Goal: Task Accomplishment & Management: Use online tool/utility

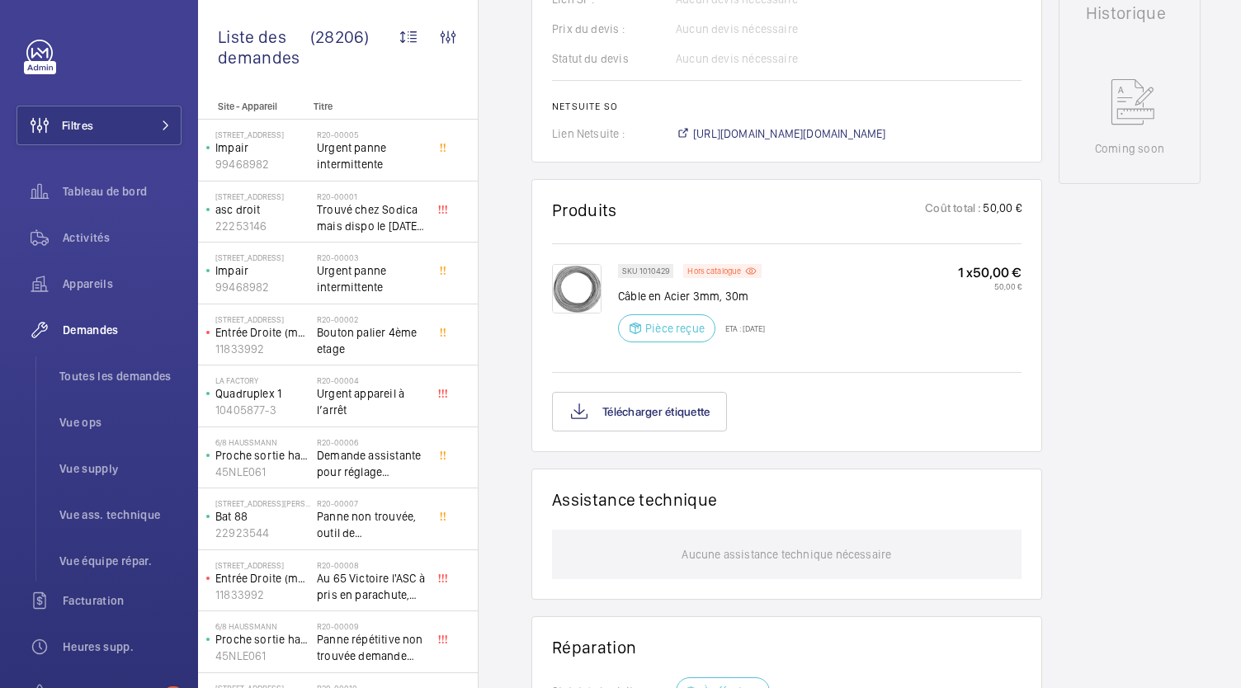
scroll to position [790, 0]
click at [698, 432] on button "Télécharger étiquette" at bounding box center [639, 413] width 175 height 40
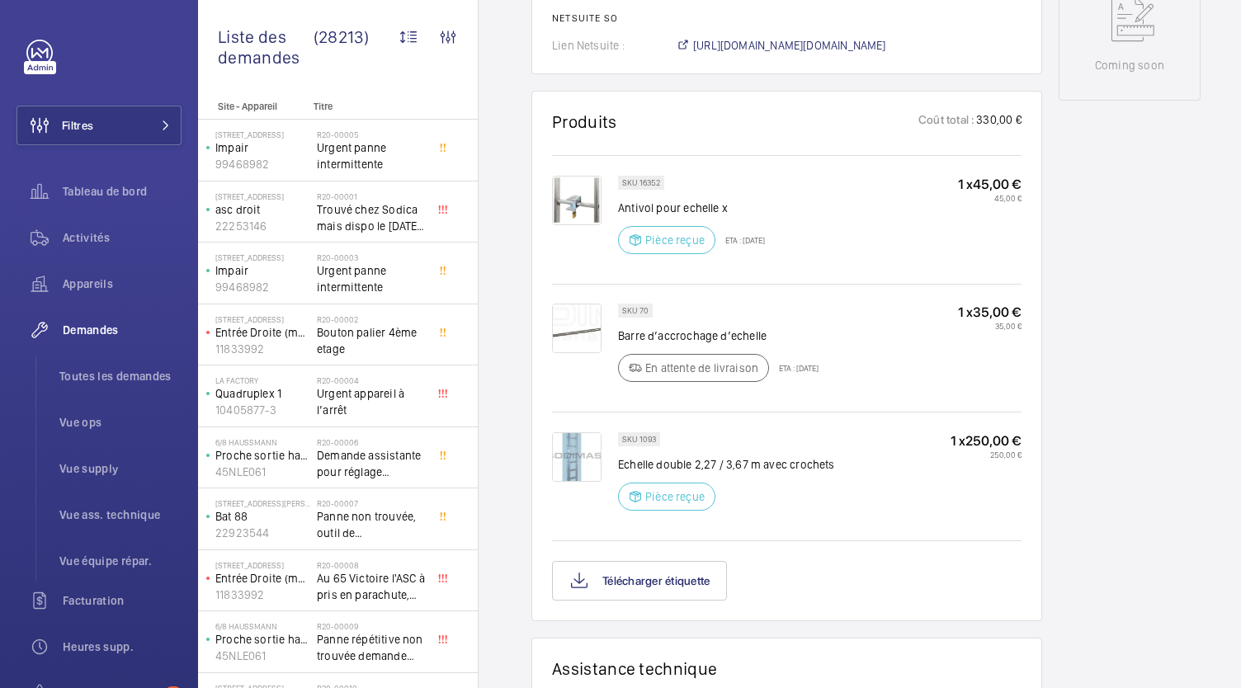
scroll to position [913, 0]
click at [664, 579] on button "Télécharger étiquette" at bounding box center [639, 579] width 175 height 40
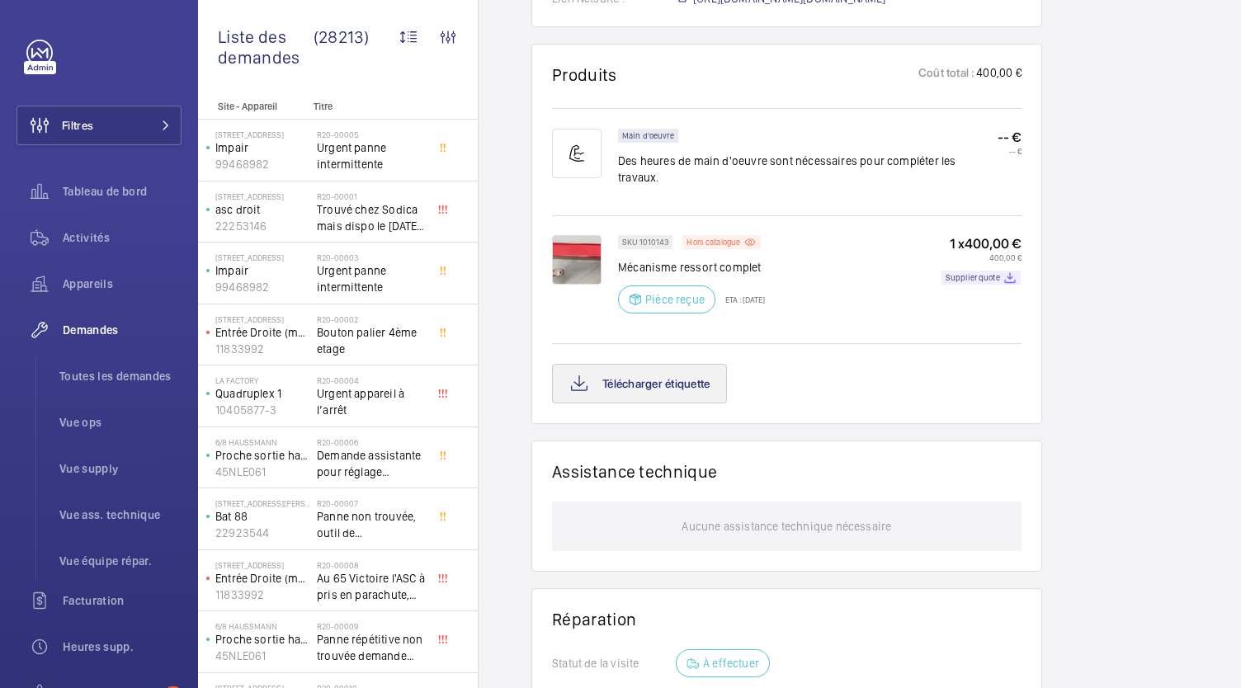
scroll to position [977, 0]
click at [671, 364] on button "Télécharger étiquette" at bounding box center [639, 384] width 175 height 40
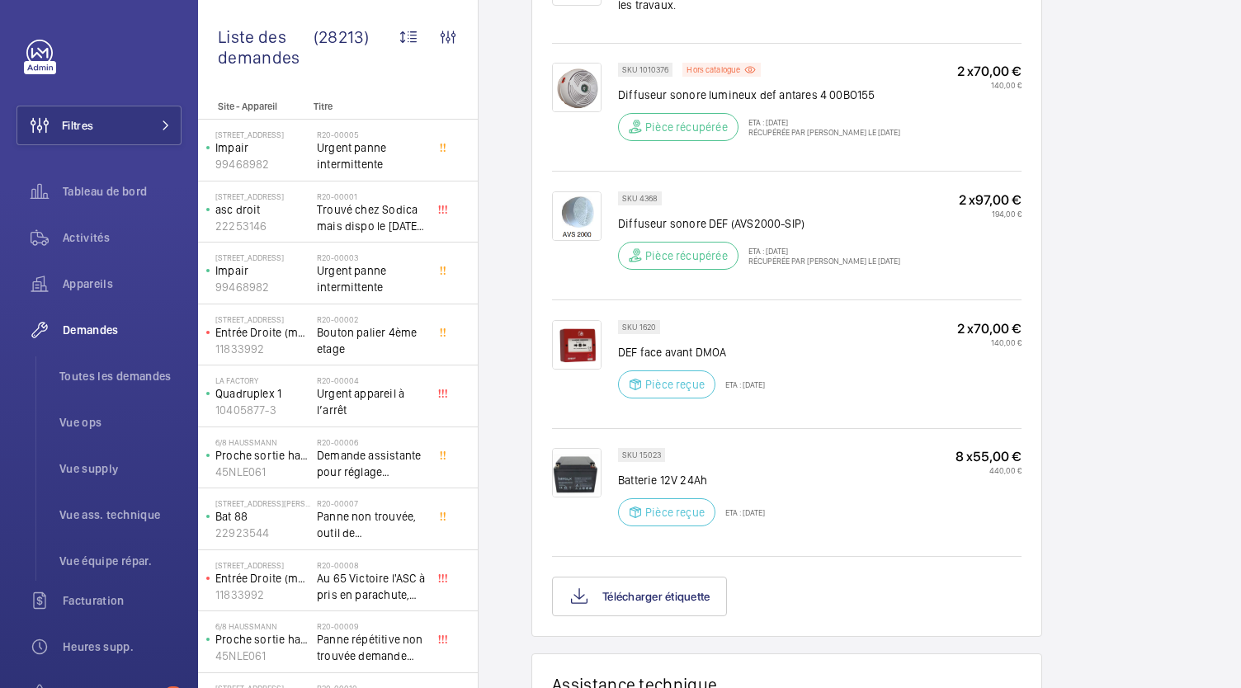
scroll to position [1214, 0]
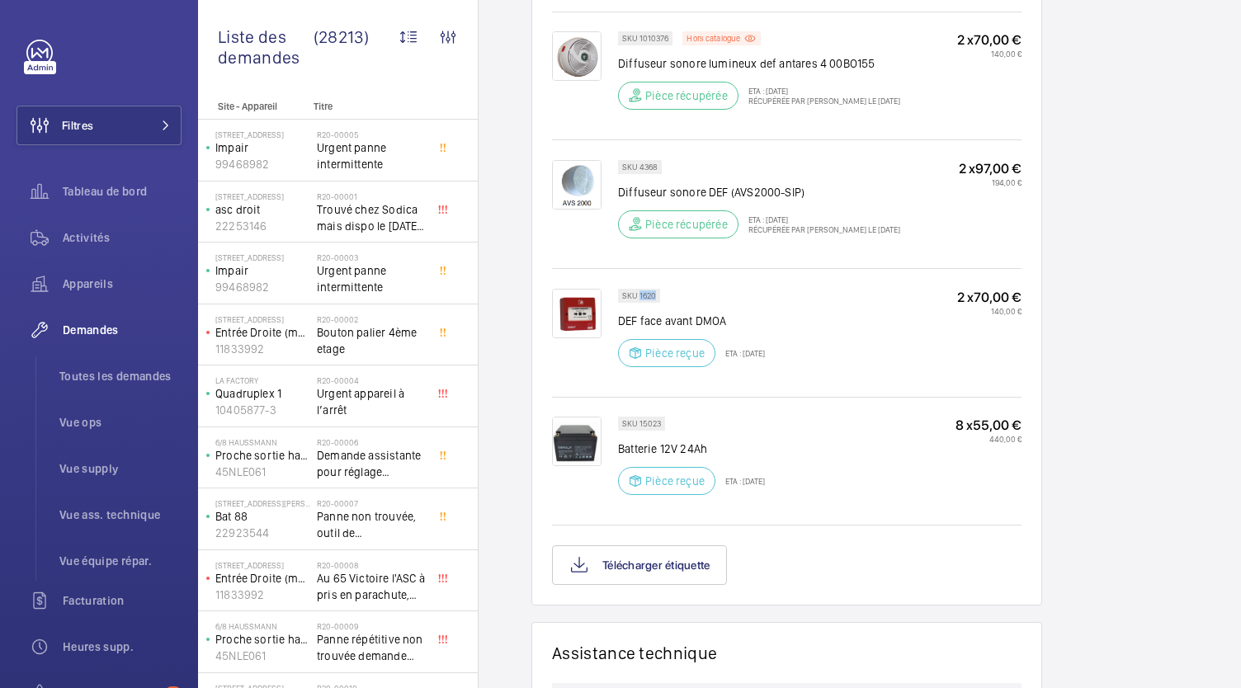
drag, startPoint x: 655, startPoint y: 294, endPoint x: 638, endPoint y: 294, distance: 17.3
click at [638, 294] on p "SKU 1620" at bounding box center [639, 296] width 34 height 6
click at [649, 294] on p "SKU 1620" at bounding box center [639, 296] width 34 height 6
drag, startPoint x: 652, startPoint y: 294, endPoint x: 642, endPoint y: 294, distance: 10.7
click at [642, 294] on p "SKU 1620" at bounding box center [639, 296] width 34 height 6
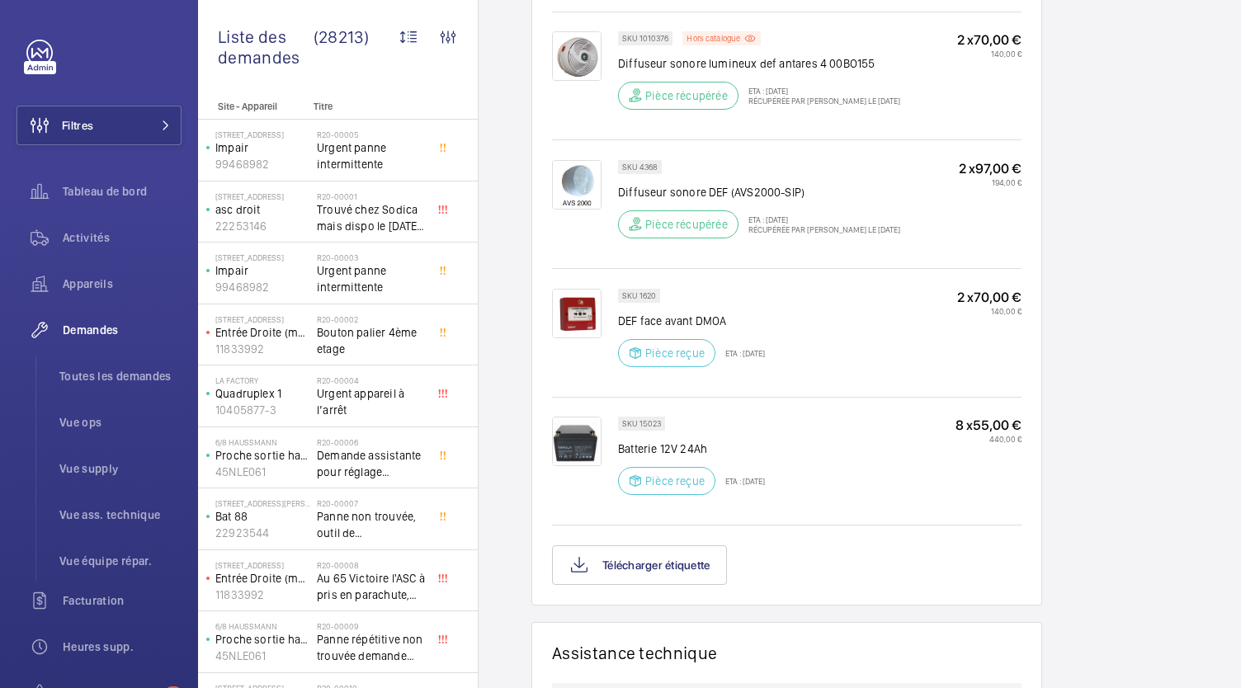
click at [653, 294] on p "SKU 1620" at bounding box center [639, 296] width 34 height 6
drag, startPoint x: 653, startPoint y: 294, endPoint x: 642, endPoint y: 294, distance: 11.5
click at [642, 294] on p "SKU 1620" at bounding box center [639, 296] width 34 height 6
copy p "1620"
click at [629, 577] on button "Télécharger étiquette" at bounding box center [639, 565] width 175 height 40
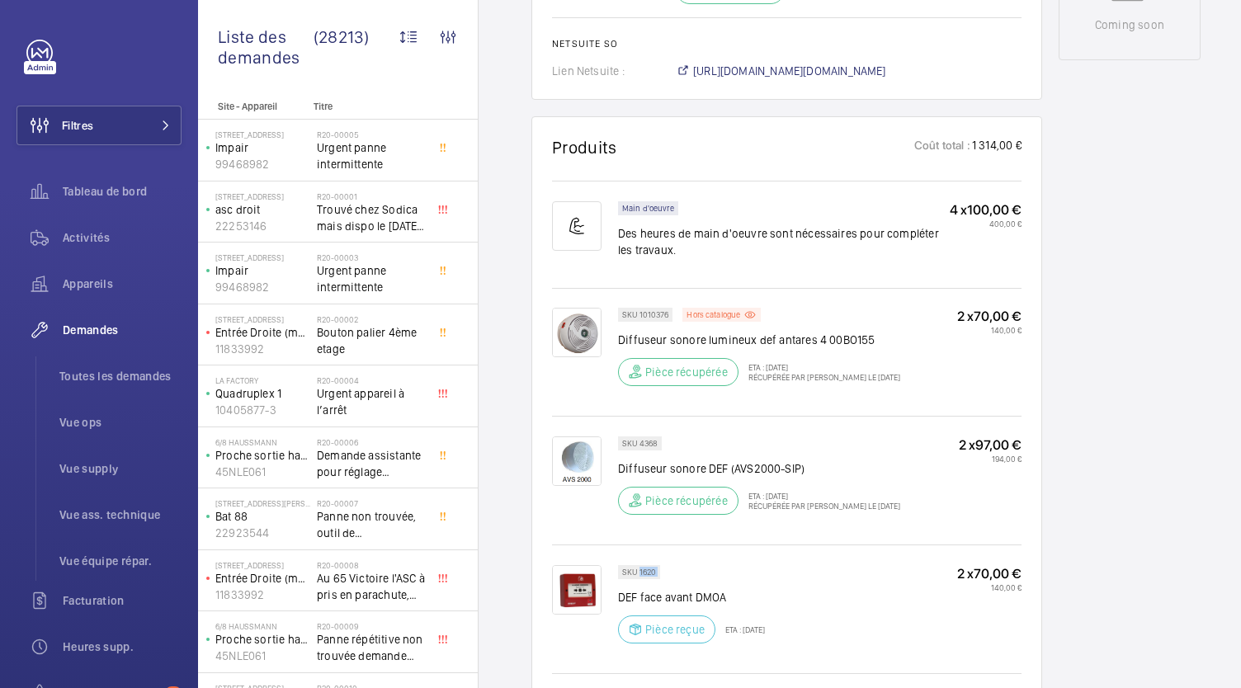
scroll to position [940, 0]
click at [792, 75] on span "https://6461500.app.netsuite.com/app/accounting/transactions/salesord.nl?id=304…" at bounding box center [789, 69] width 193 height 16
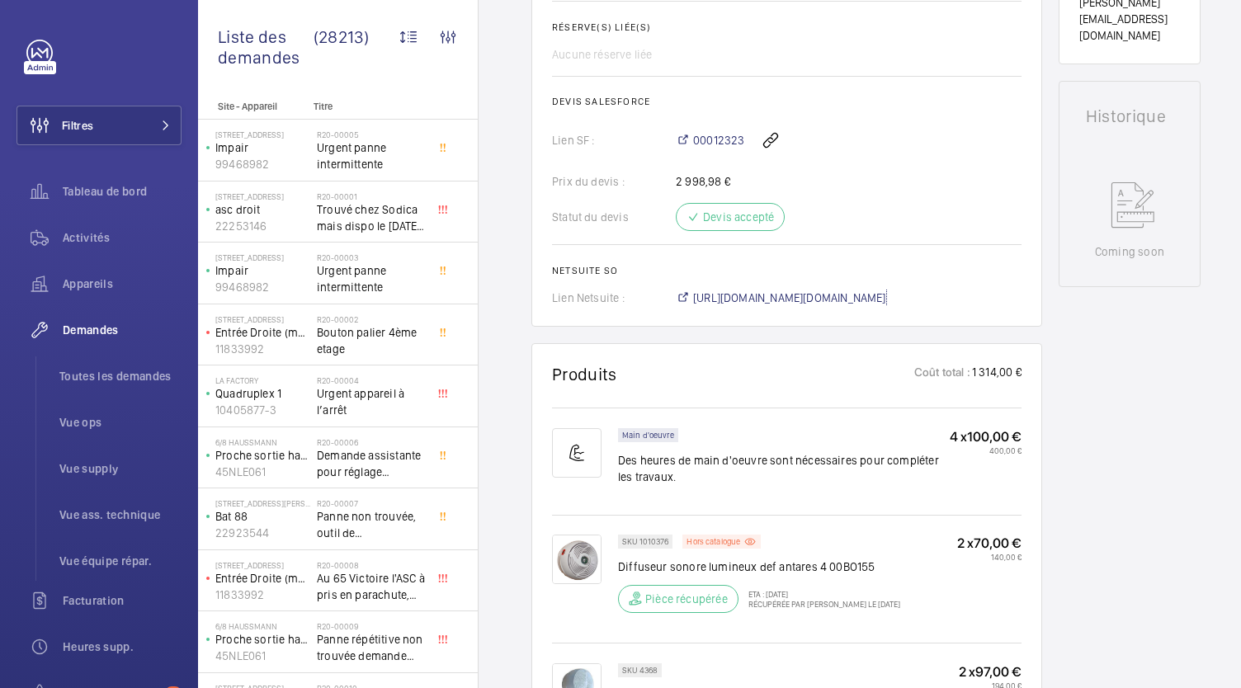
scroll to position [710, 0]
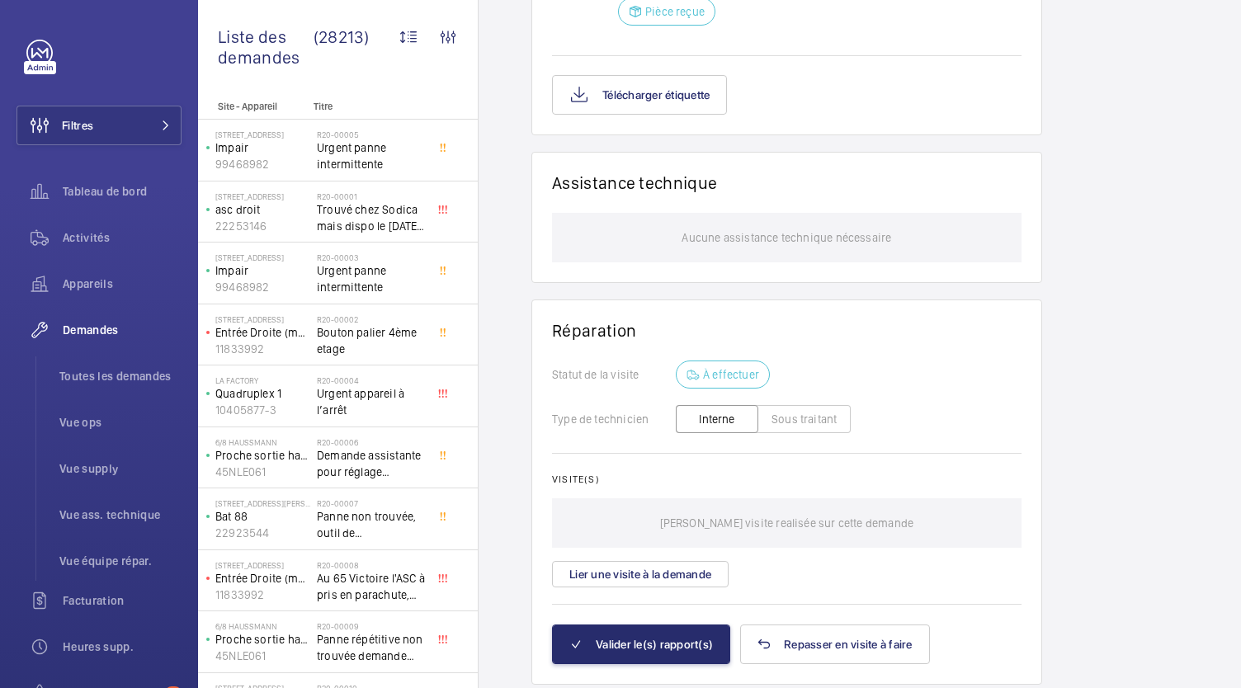
scroll to position [1076, 0]
click at [602, 99] on button "Télécharger étiquette" at bounding box center [639, 94] width 175 height 40
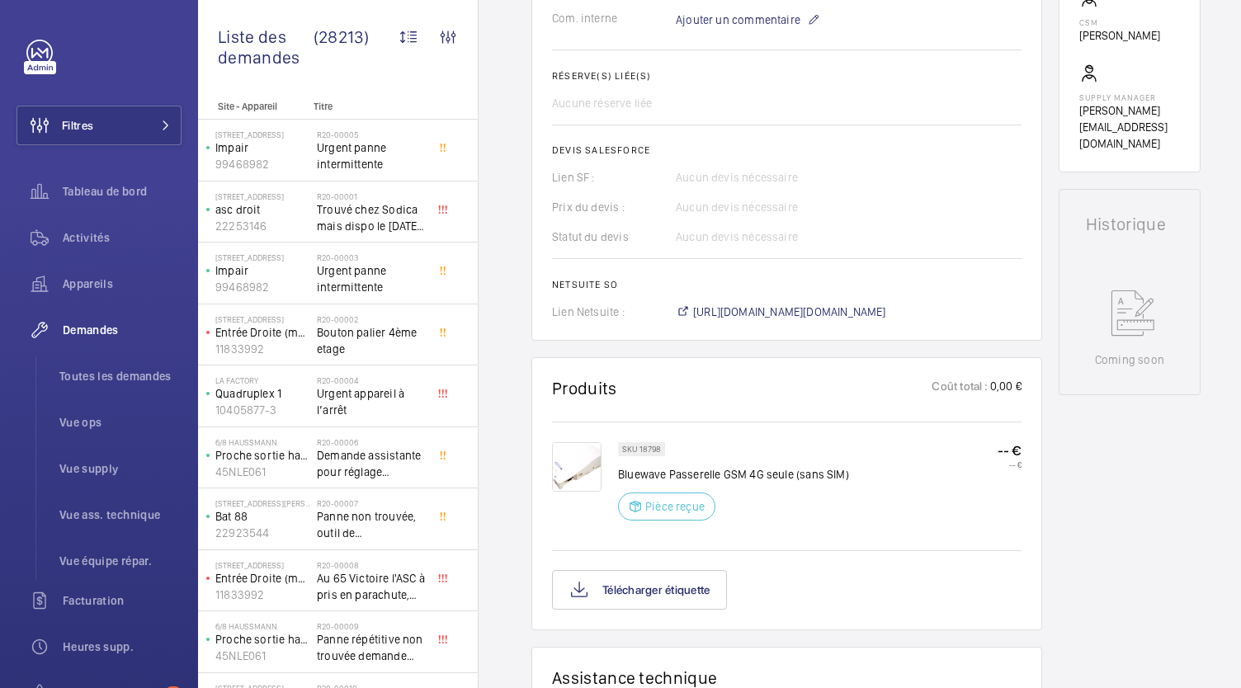
scroll to position [581, 0]
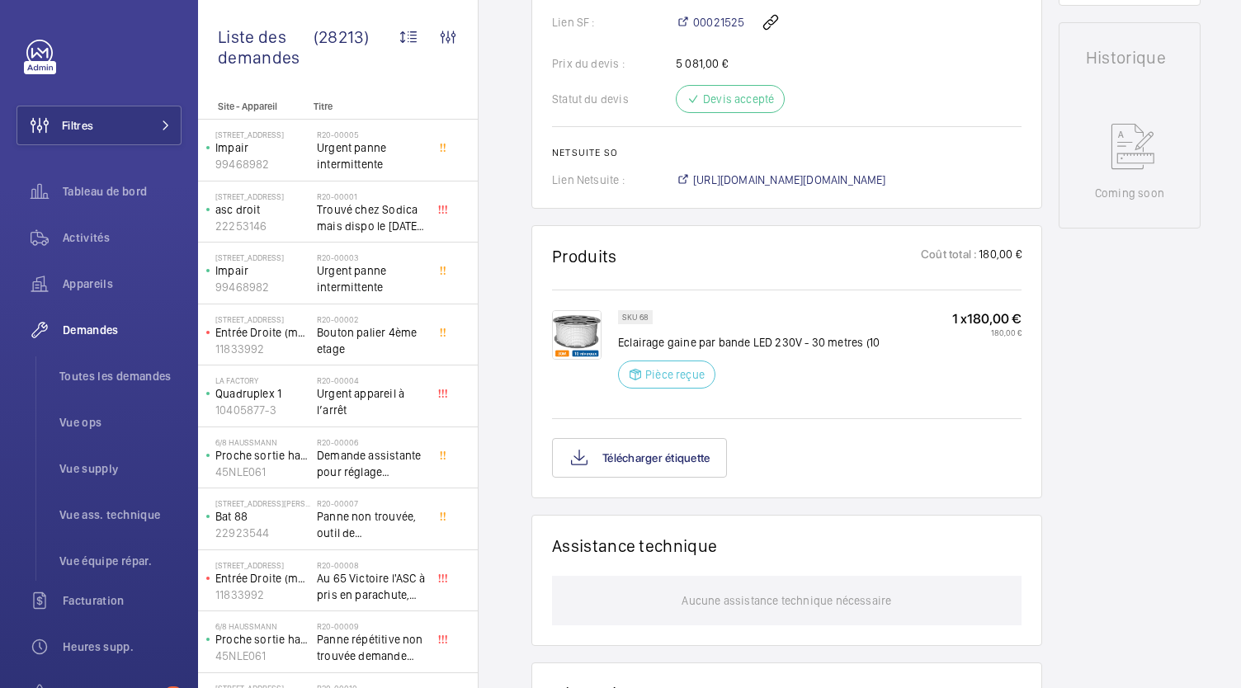
scroll to position [808, 0]
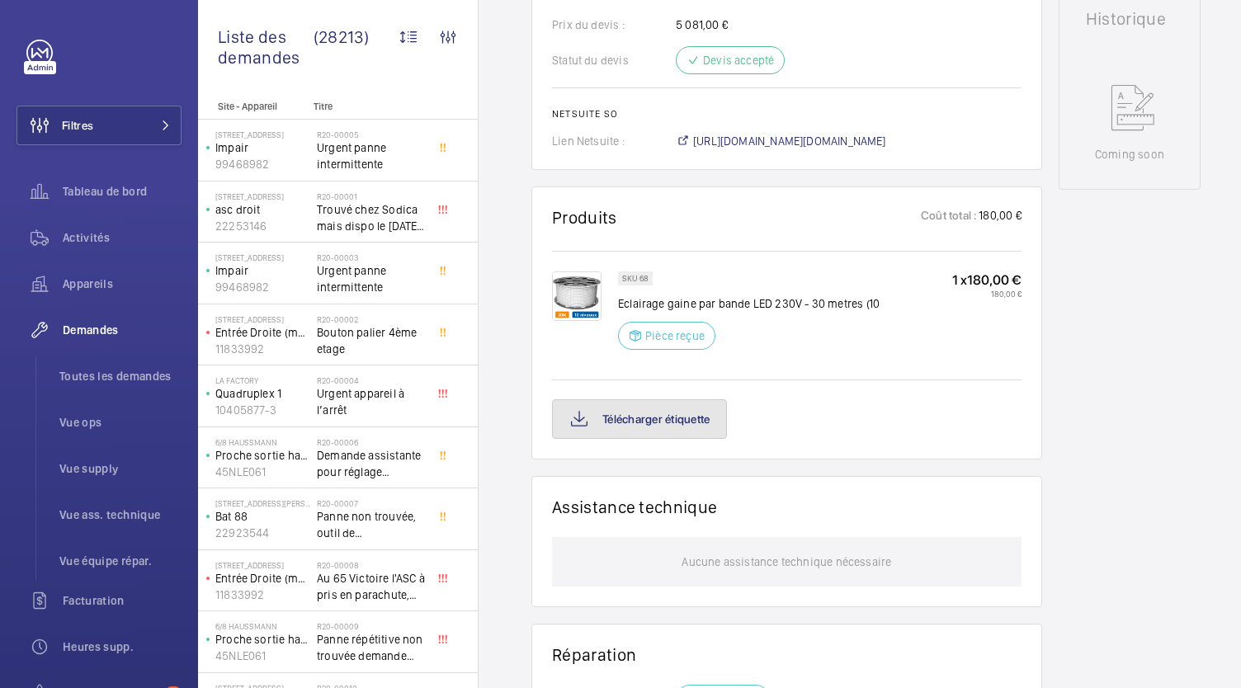
click at [607, 412] on button "Télécharger étiquette" at bounding box center [639, 419] width 175 height 40
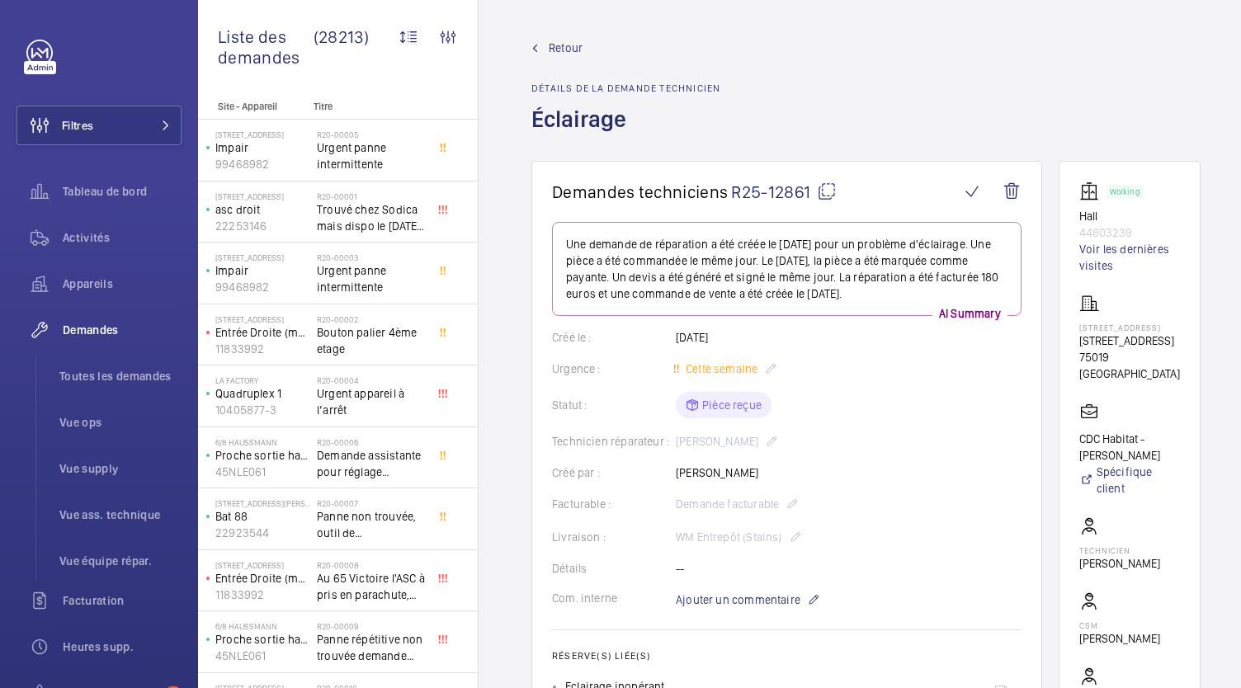
scroll to position [251, 0]
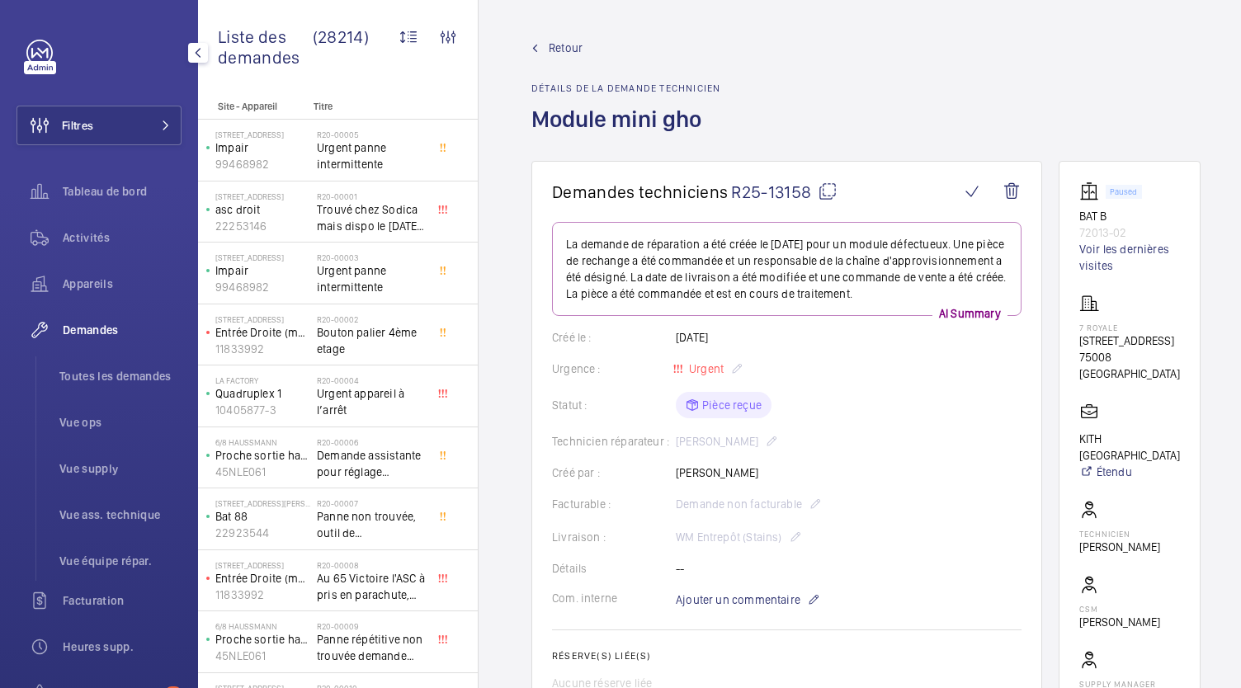
click at [84, 330] on span "Demandes" at bounding box center [122, 330] width 119 height 16
click at [111, 374] on span "Toutes les demandes" at bounding box center [120, 376] width 122 height 16
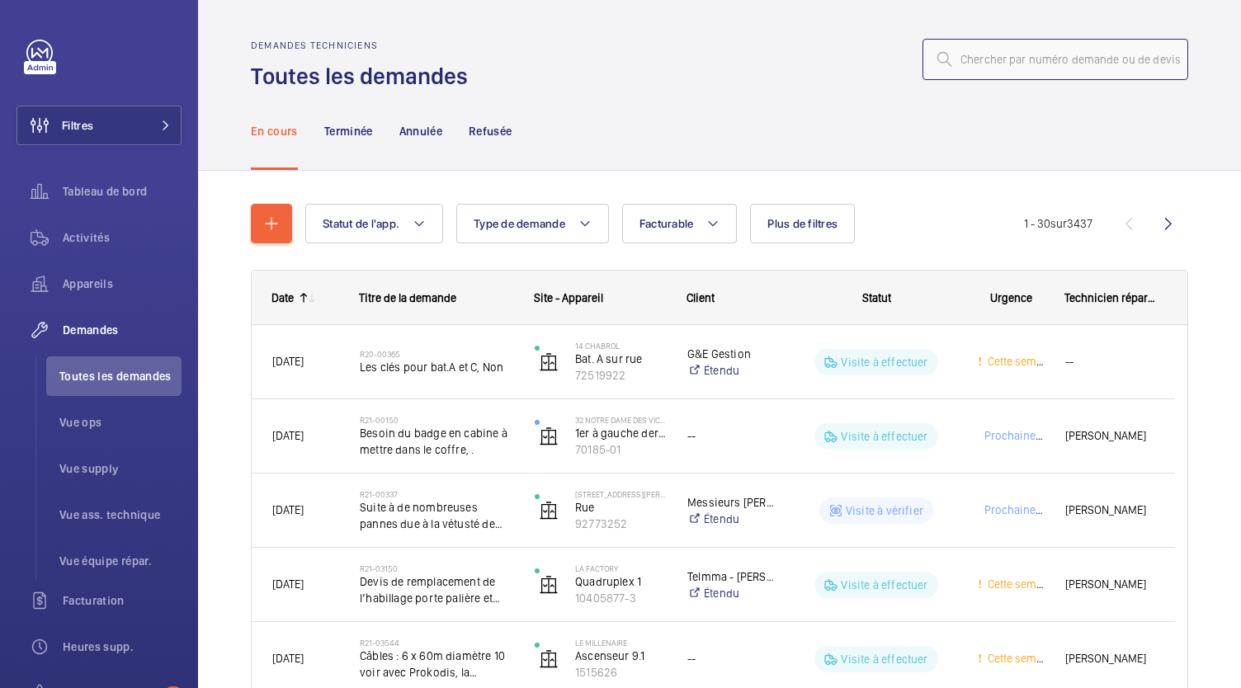
click at [985, 54] on input "text" at bounding box center [1055, 59] width 266 height 41
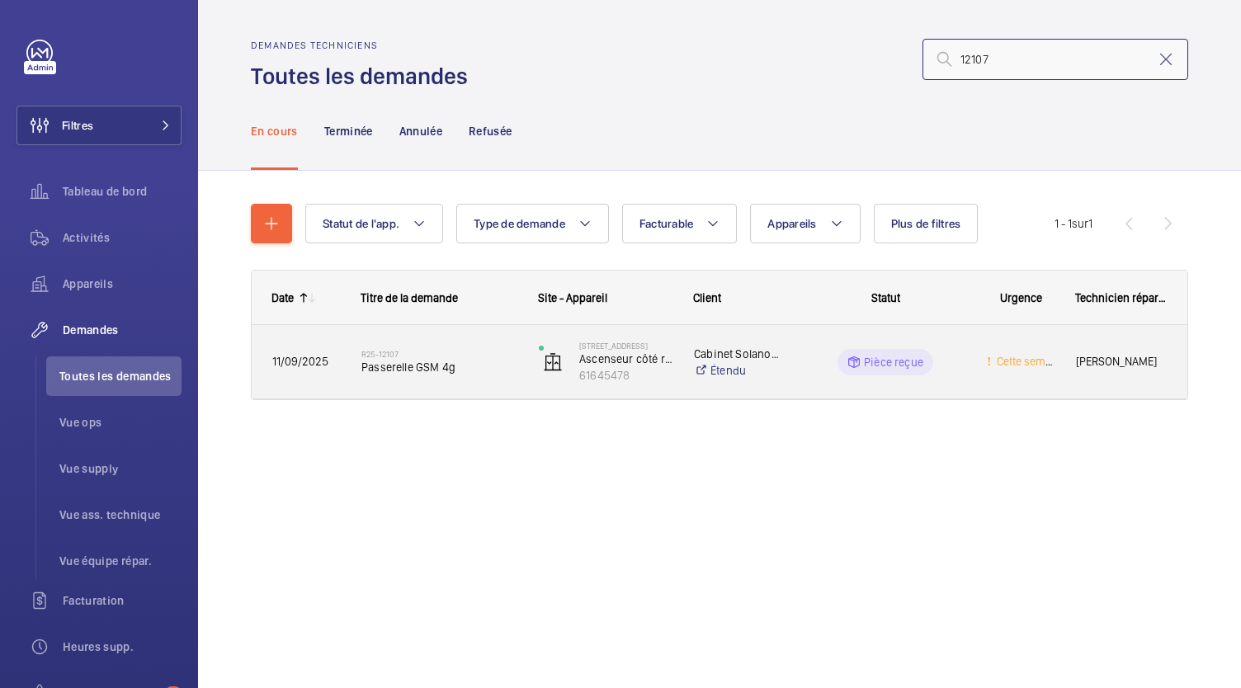
type input "12107"
click at [393, 364] on span "Passerelle GSM 4g" at bounding box center [439, 367] width 156 height 16
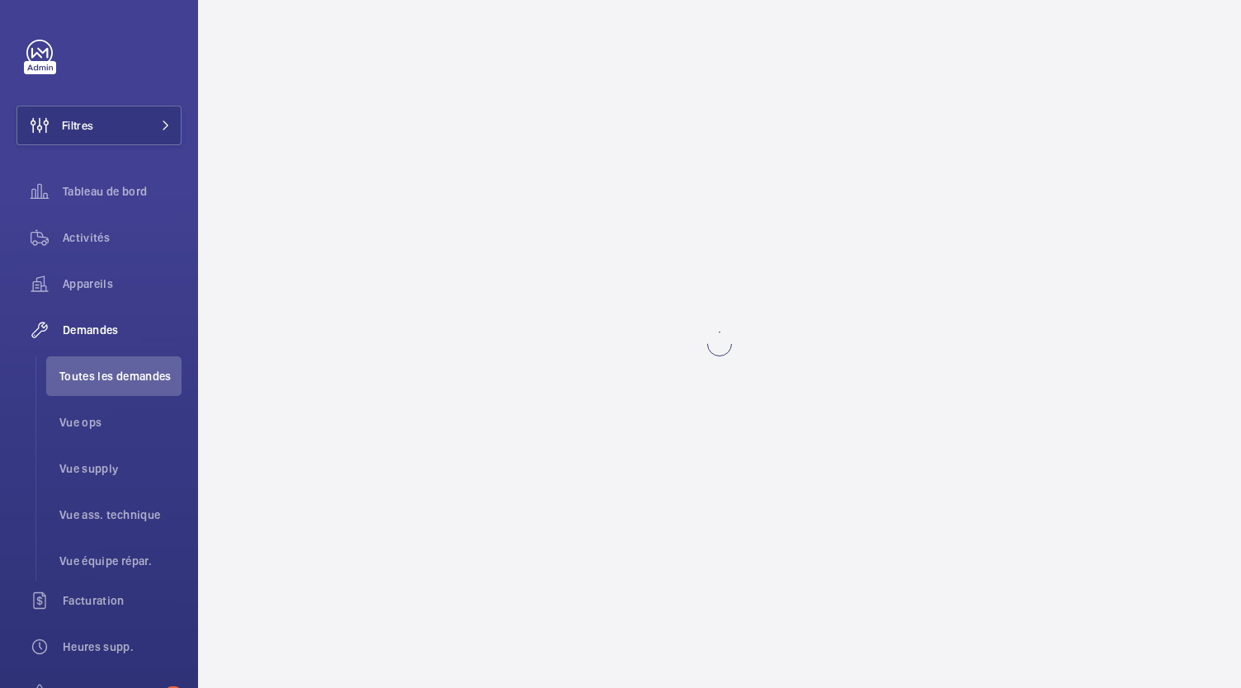
click at [393, 364] on wm-front-async-data-loader at bounding box center [719, 344] width 1043 height 688
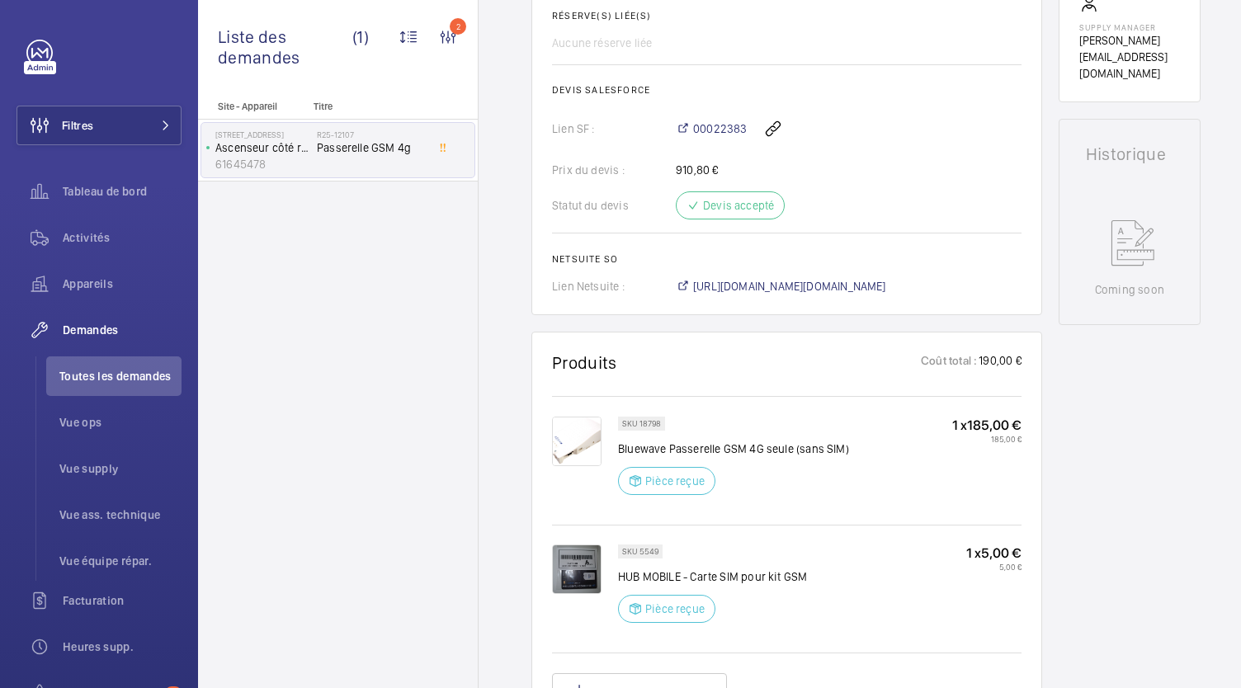
scroll to position [643, 0]
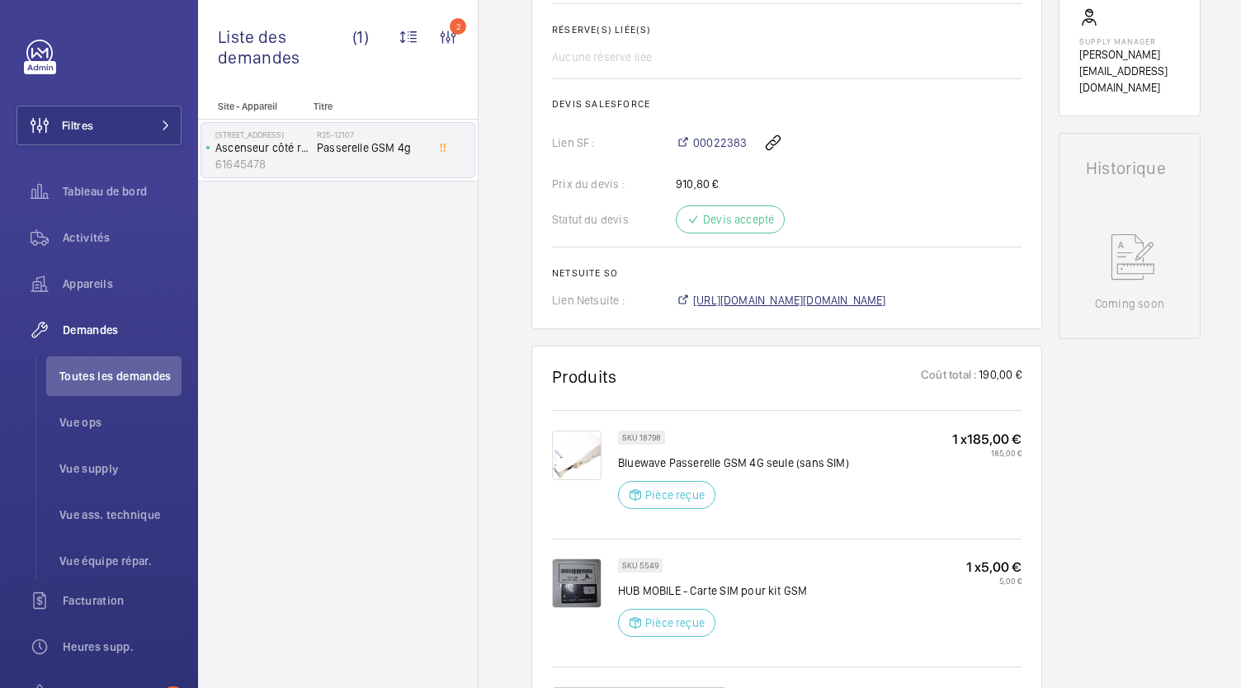
click at [711, 296] on span "https://6461500.app.netsuite.com/app/accounting/transactions/salesord.nl?id=306…" at bounding box center [789, 300] width 193 height 16
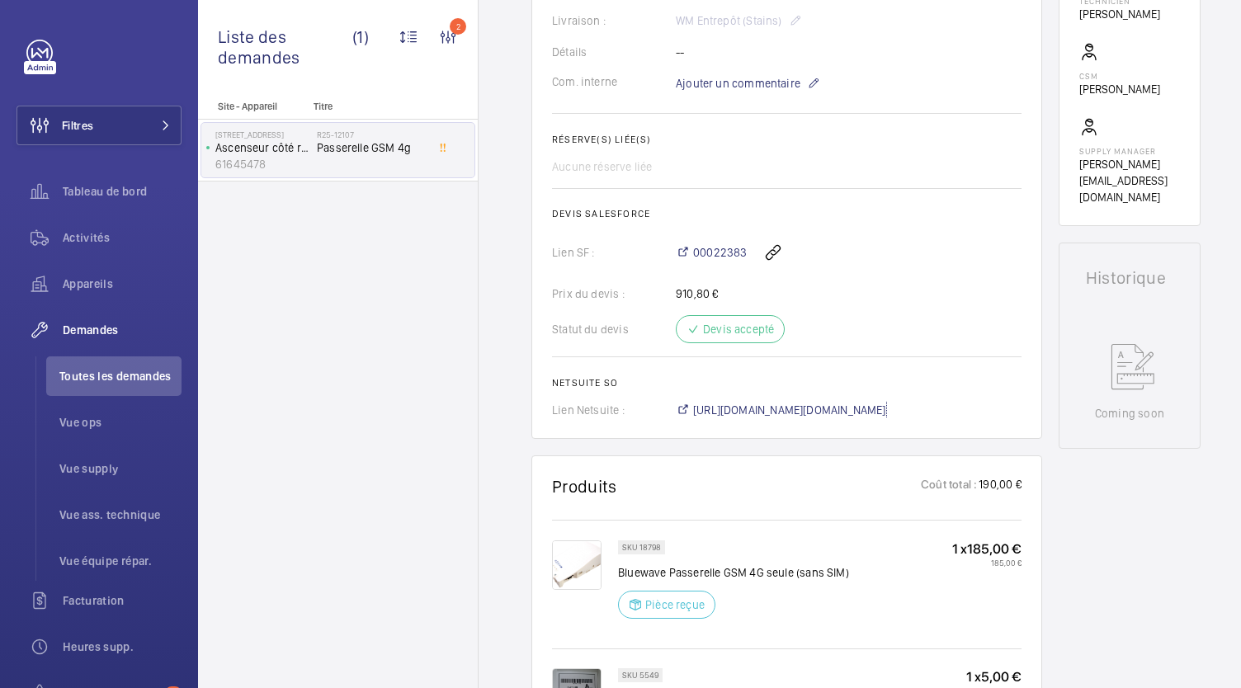
scroll to position [532, 0]
click at [761, 411] on span "https://6461500.app.netsuite.com/app/accounting/transactions/salesord.nl?id=306…" at bounding box center [789, 411] width 193 height 16
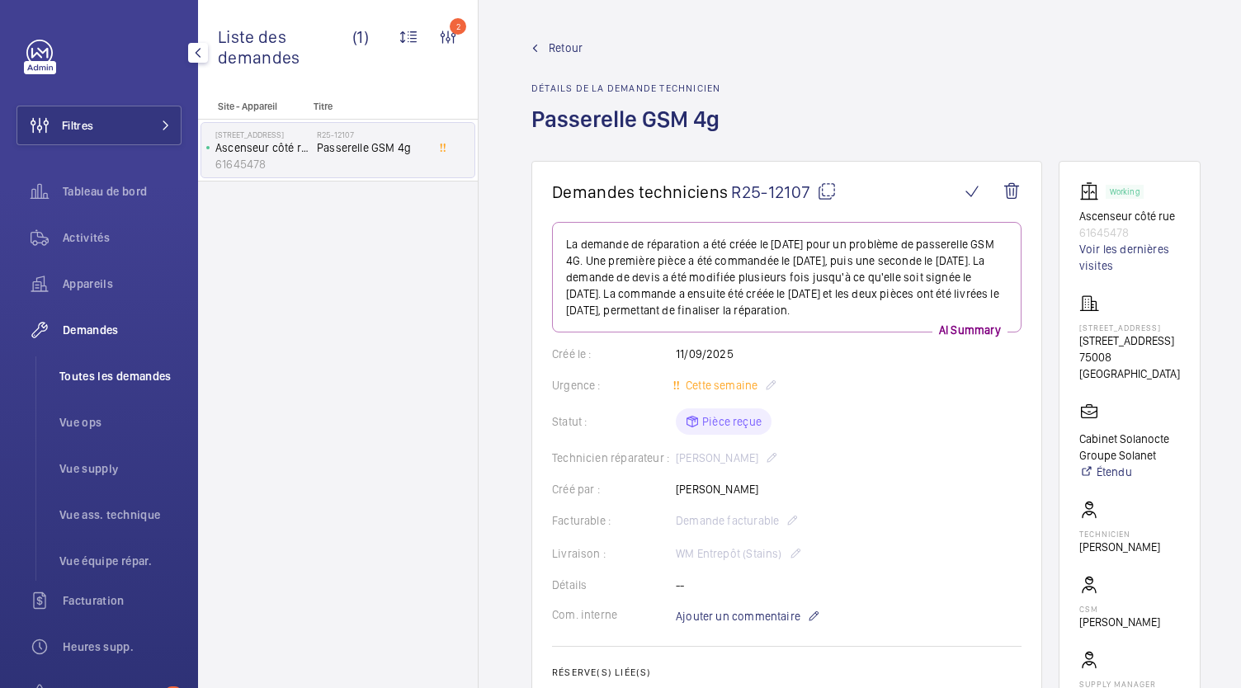
click at [153, 372] on span "Toutes les demandes" at bounding box center [120, 376] width 122 height 16
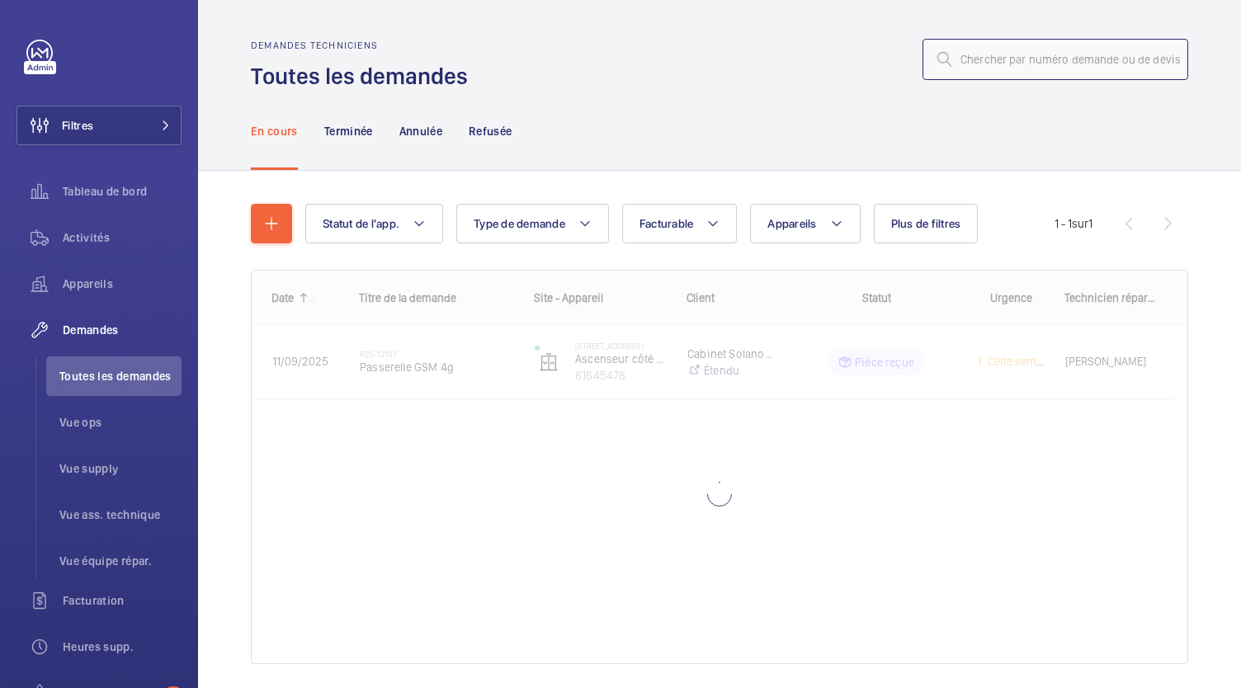
click at [977, 64] on input "text" at bounding box center [1055, 59] width 266 height 41
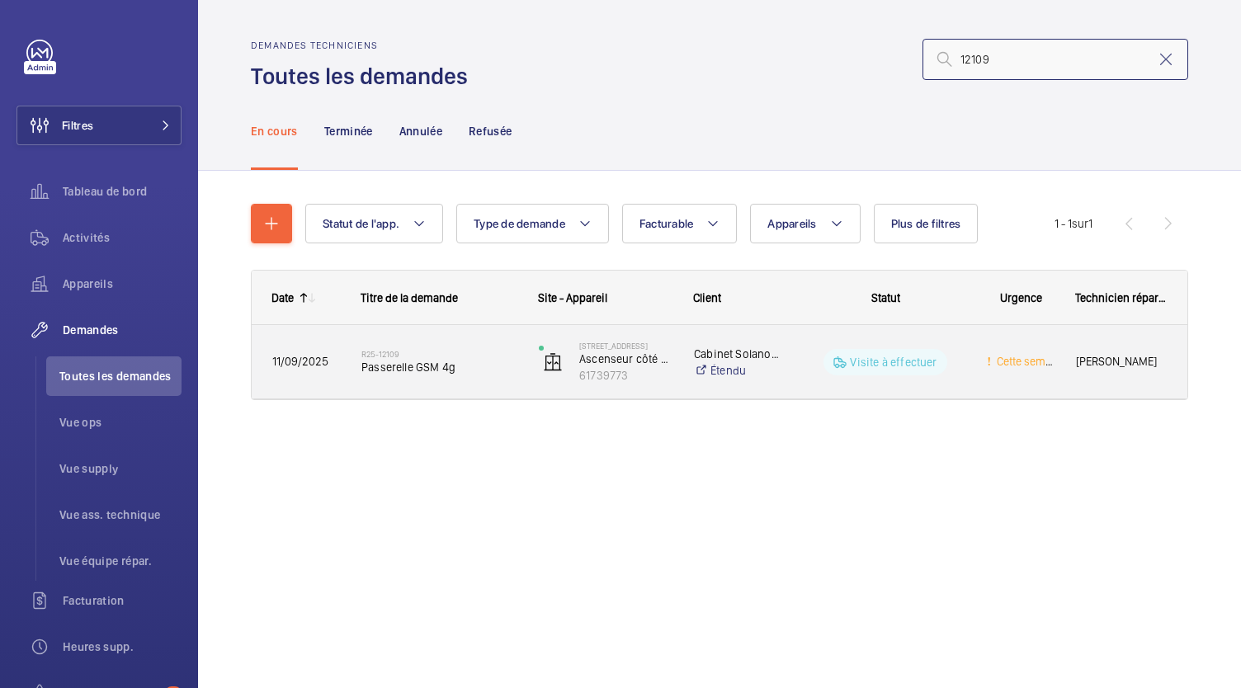
type input "12109"
click at [419, 365] on span "Passerelle GSM 4g" at bounding box center [439, 367] width 156 height 16
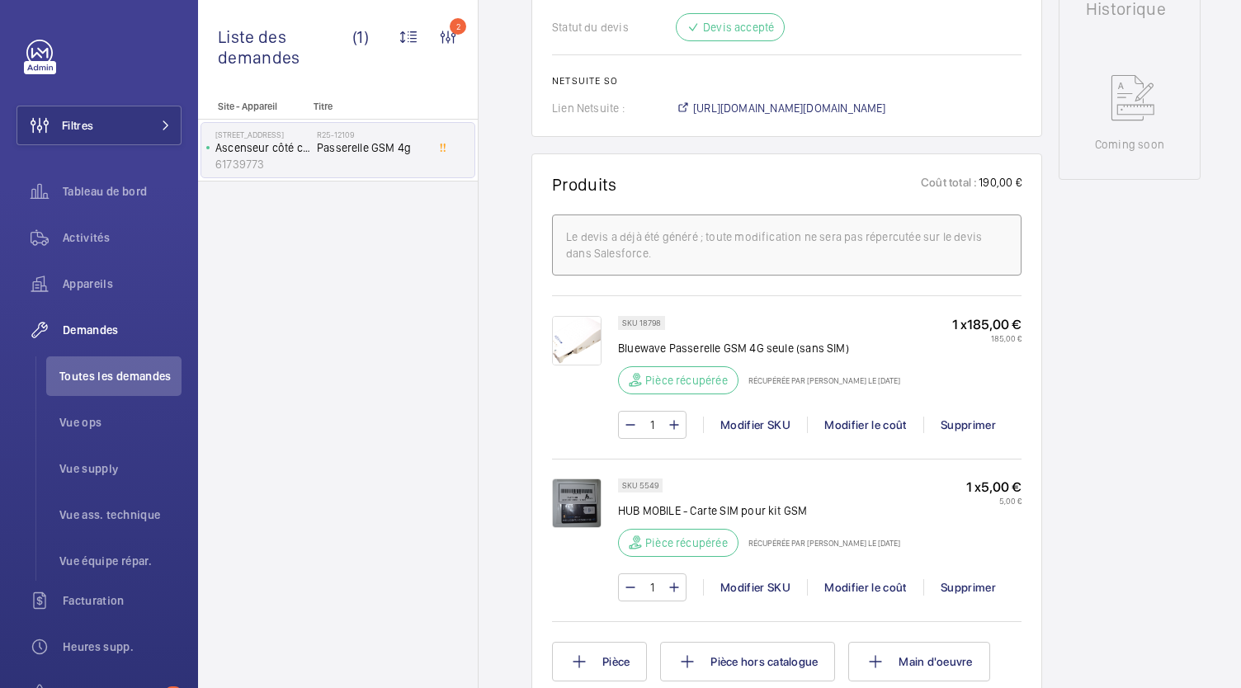
scroll to position [810, 0]
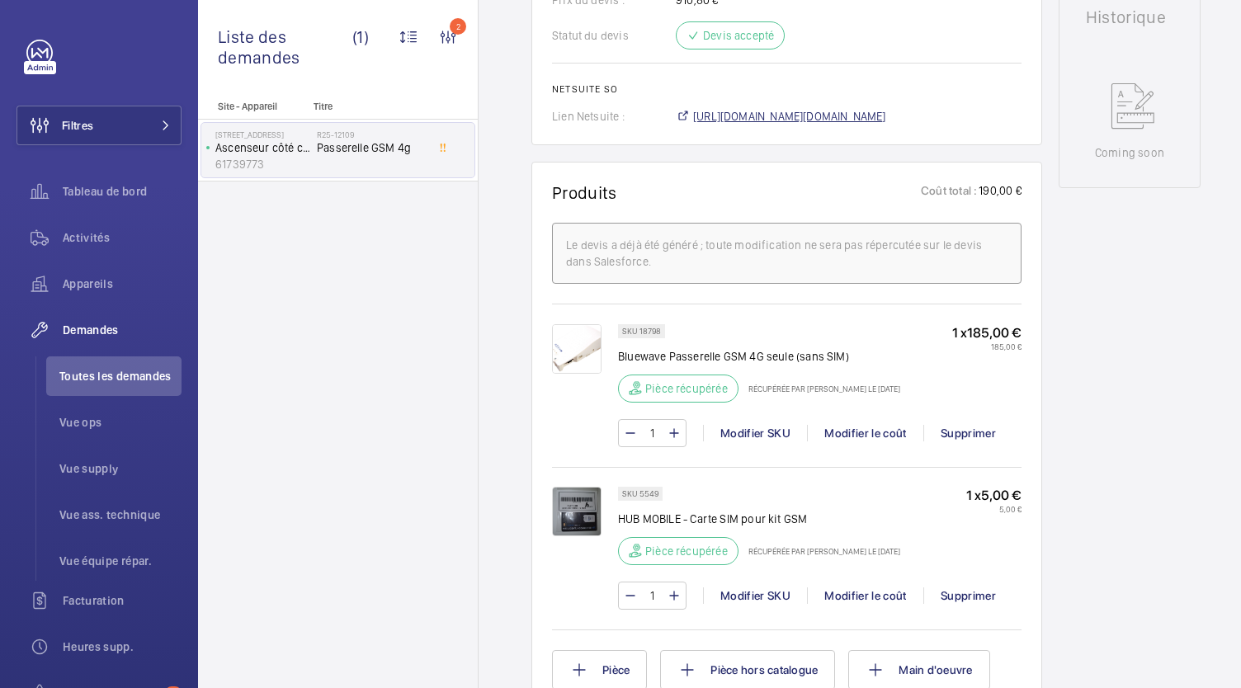
click at [709, 119] on span "https://6461500.app.netsuite.com/app/accounting/transactions/salesord.nl?id=306…" at bounding box center [789, 116] width 193 height 16
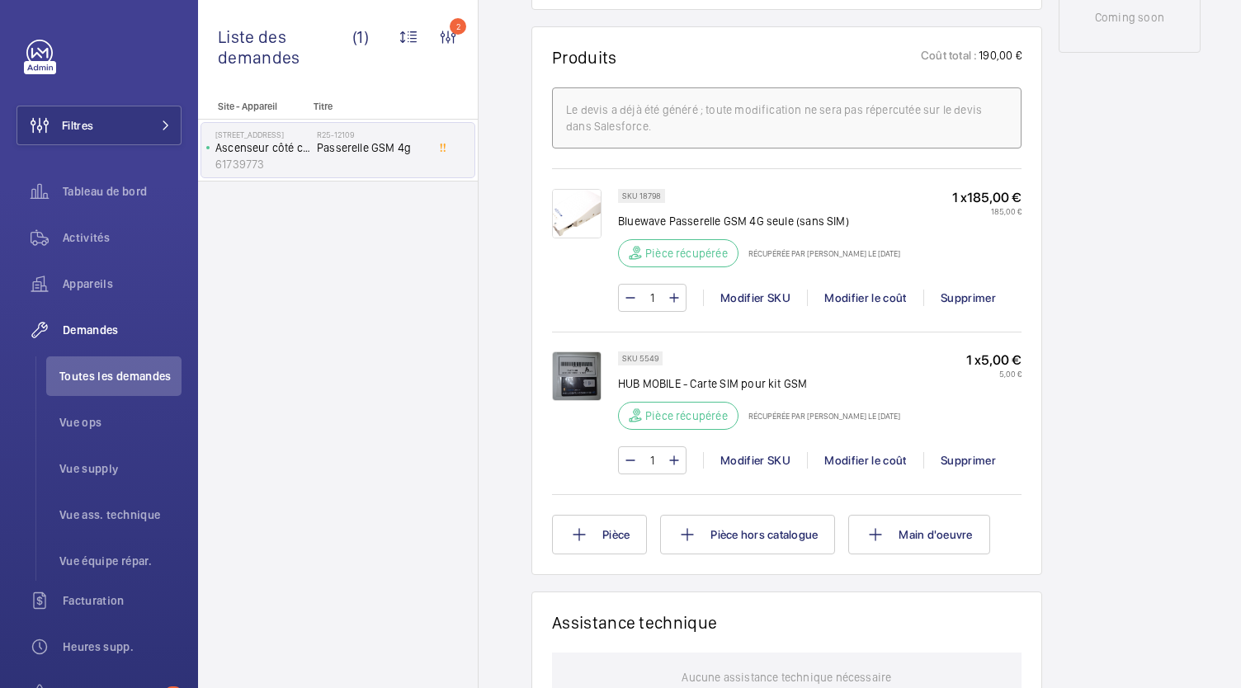
scroll to position [944, 0]
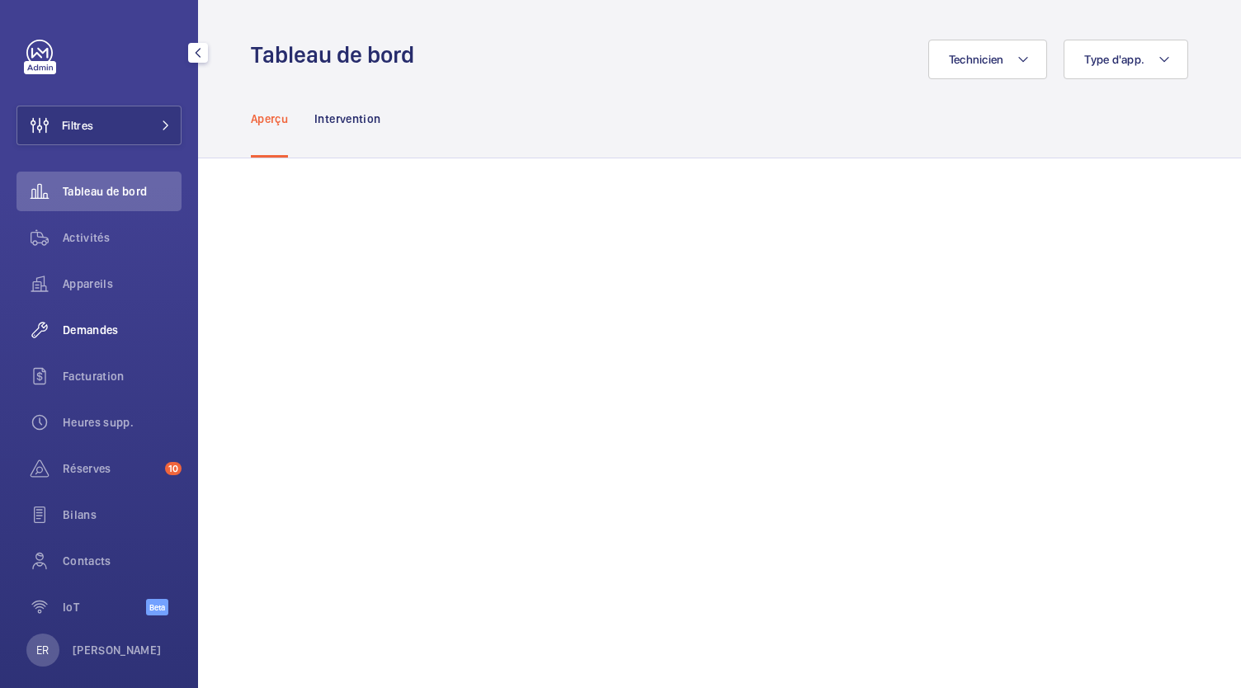
click at [93, 334] on span "Demandes" at bounding box center [122, 330] width 119 height 16
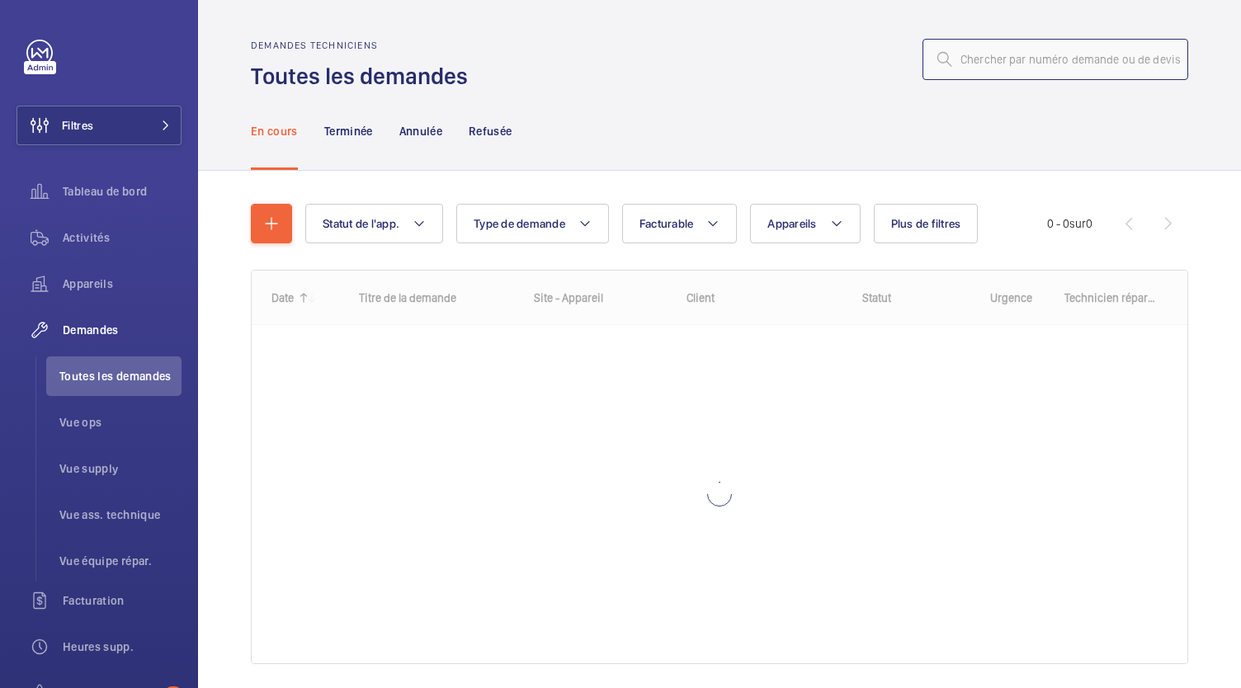
click at [976, 77] on input "text" at bounding box center [1055, 59] width 266 height 41
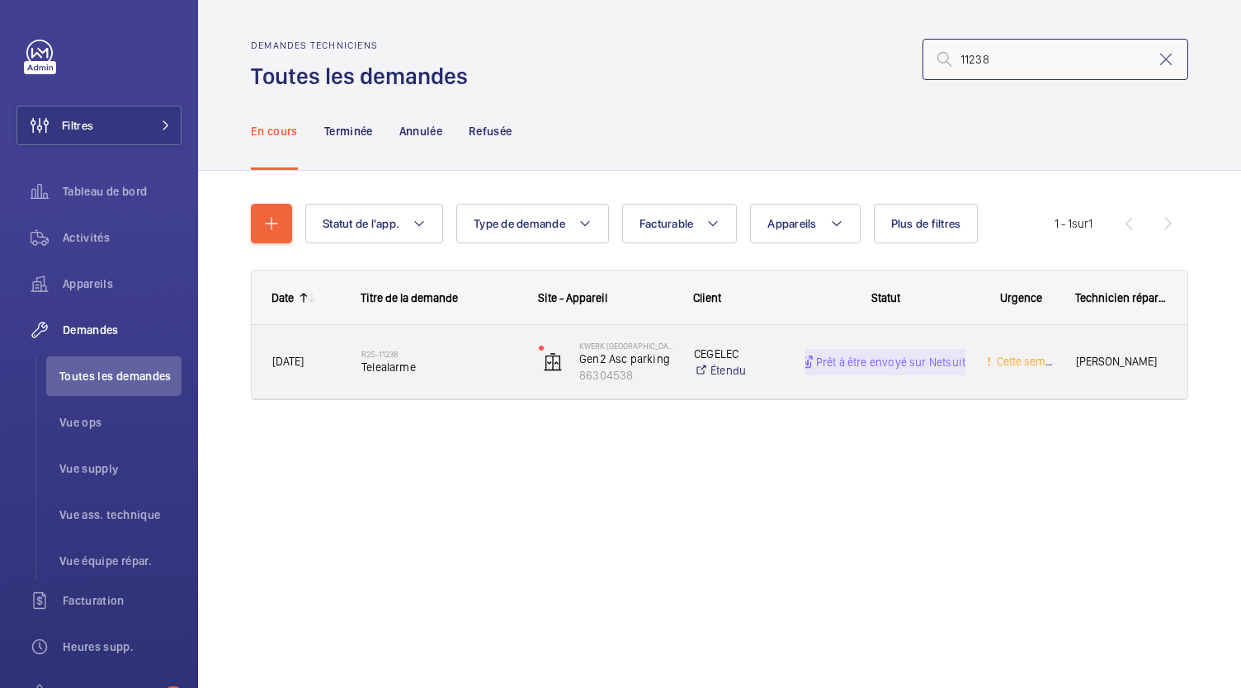
type input "11238"
click at [397, 362] on span "Telealarme" at bounding box center [439, 367] width 156 height 16
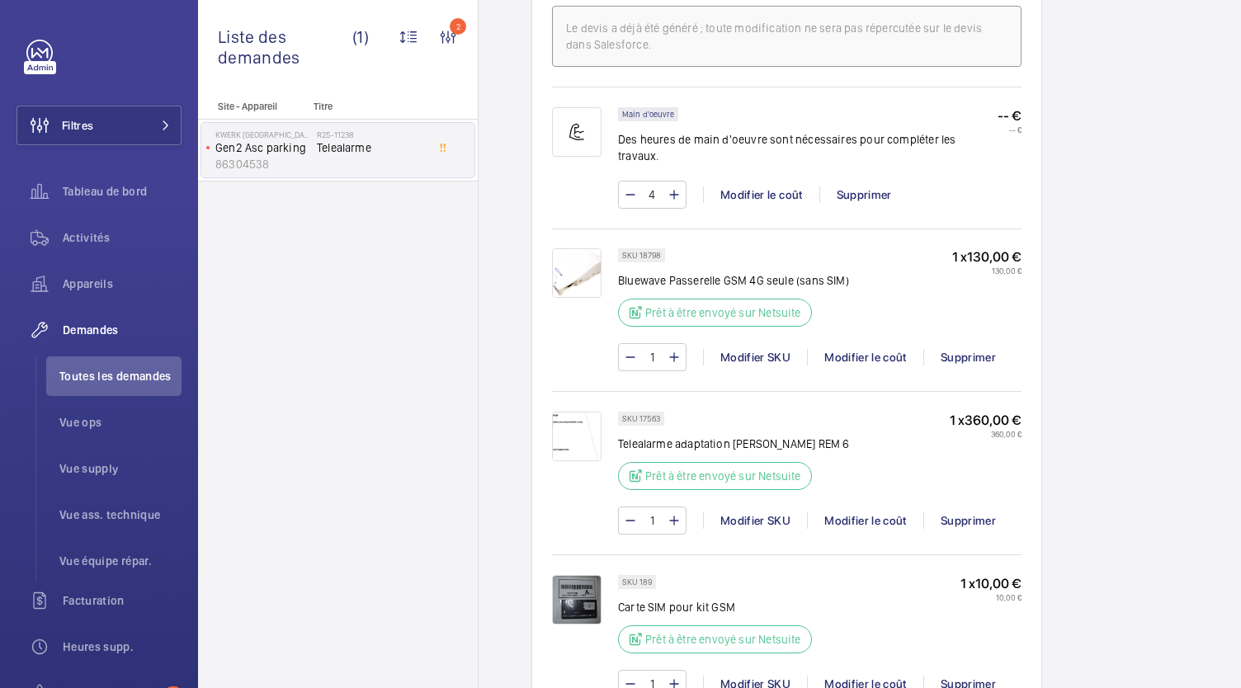
scroll to position [1071, 0]
drag, startPoint x: 659, startPoint y: 396, endPoint x: 637, endPoint y: 397, distance: 22.3
click at [637, 414] on p "SKU 17563" at bounding box center [641, 417] width 38 height 6
copy p "17563"
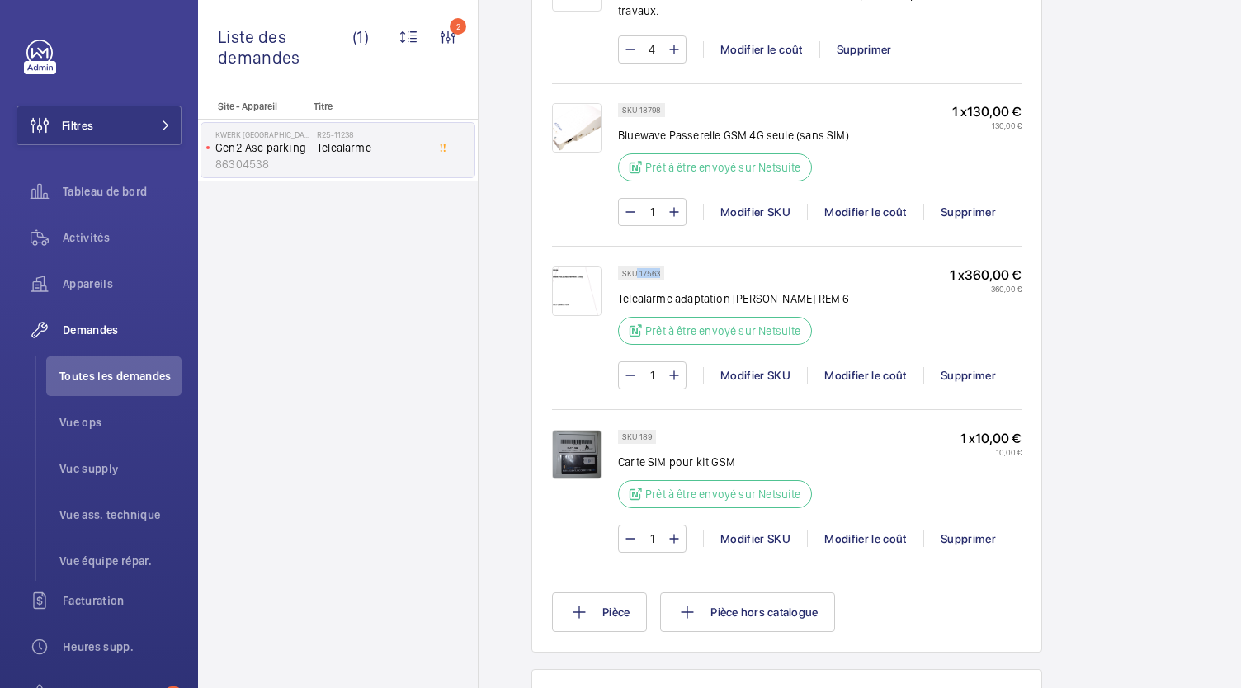
scroll to position [1228, 0]
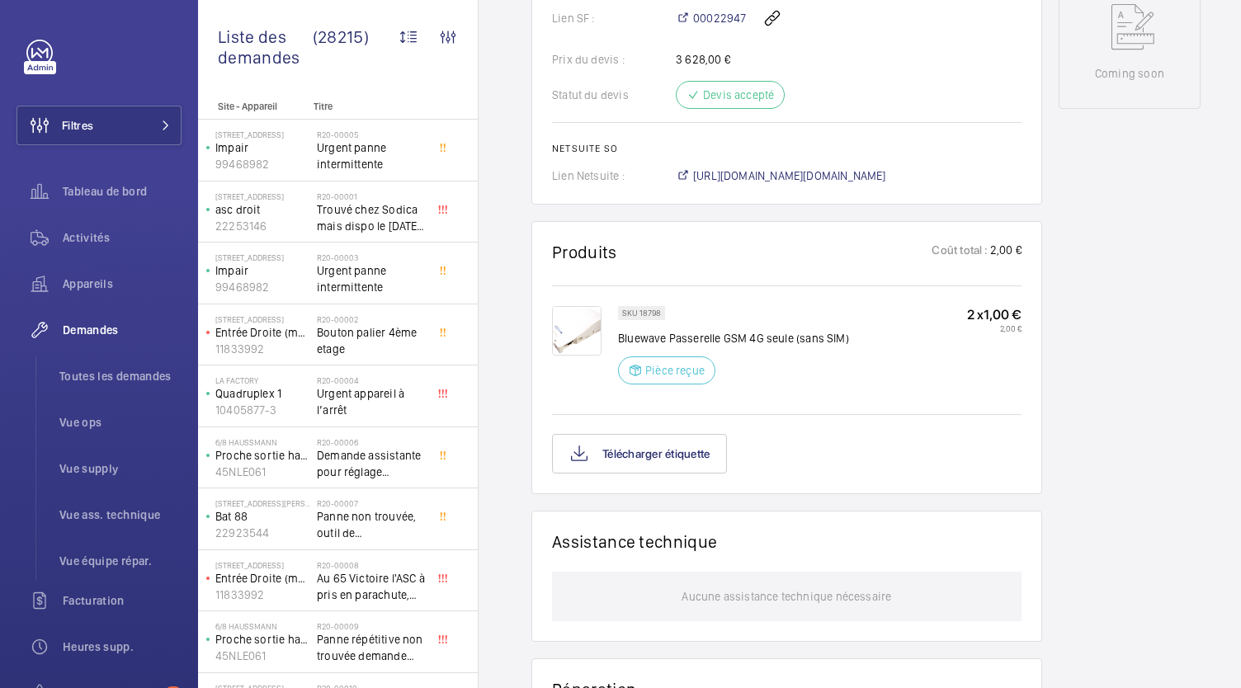
scroll to position [930, 0]
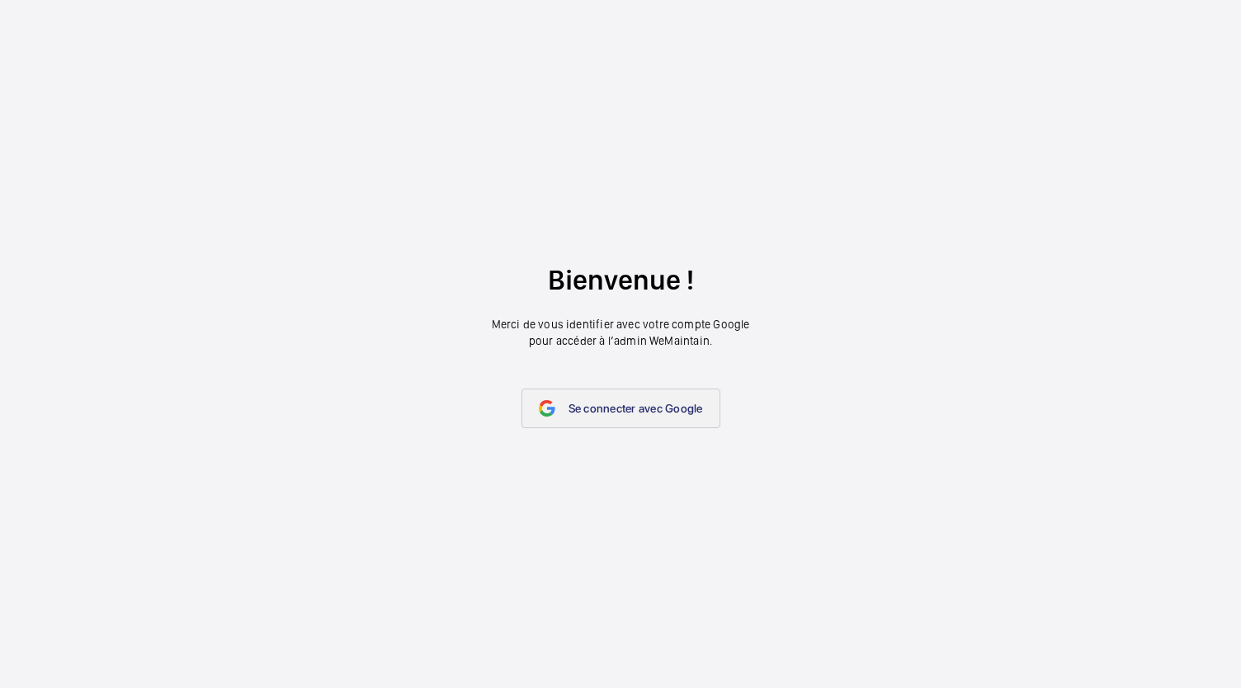
click at [554, 400] on link "Se connecter avec Google" at bounding box center [620, 409] width 199 height 40
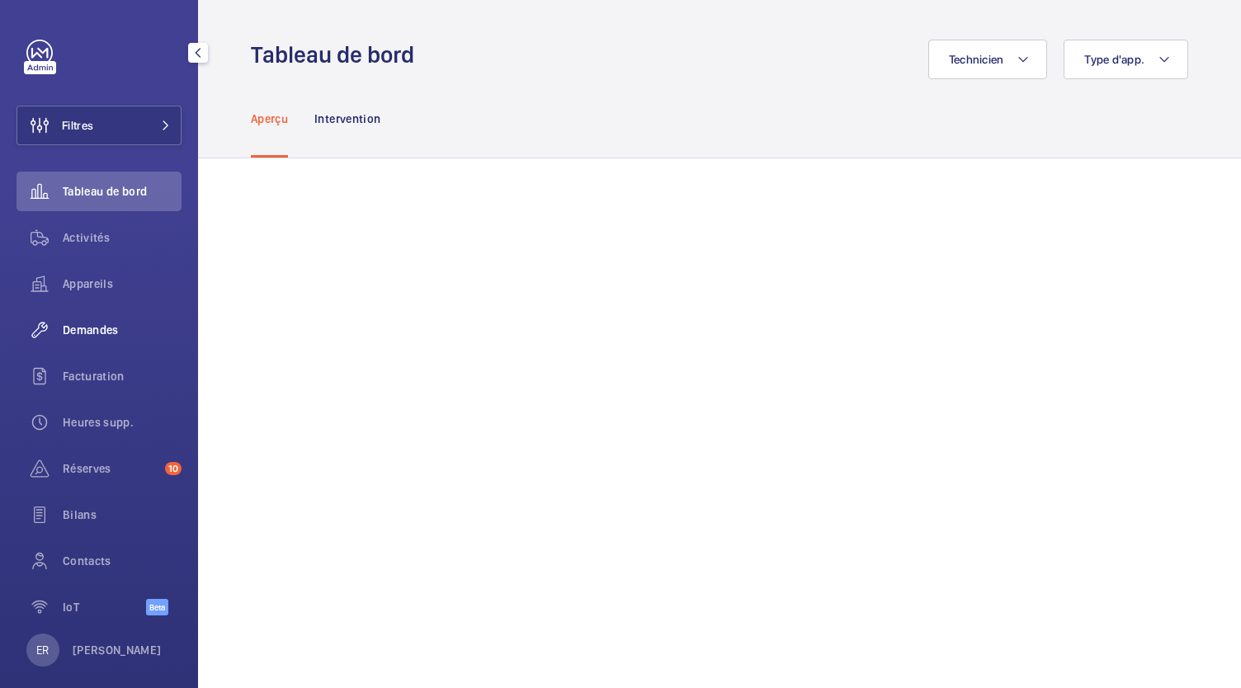
click at [82, 325] on span "Demandes" at bounding box center [122, 330] width 119 height 16
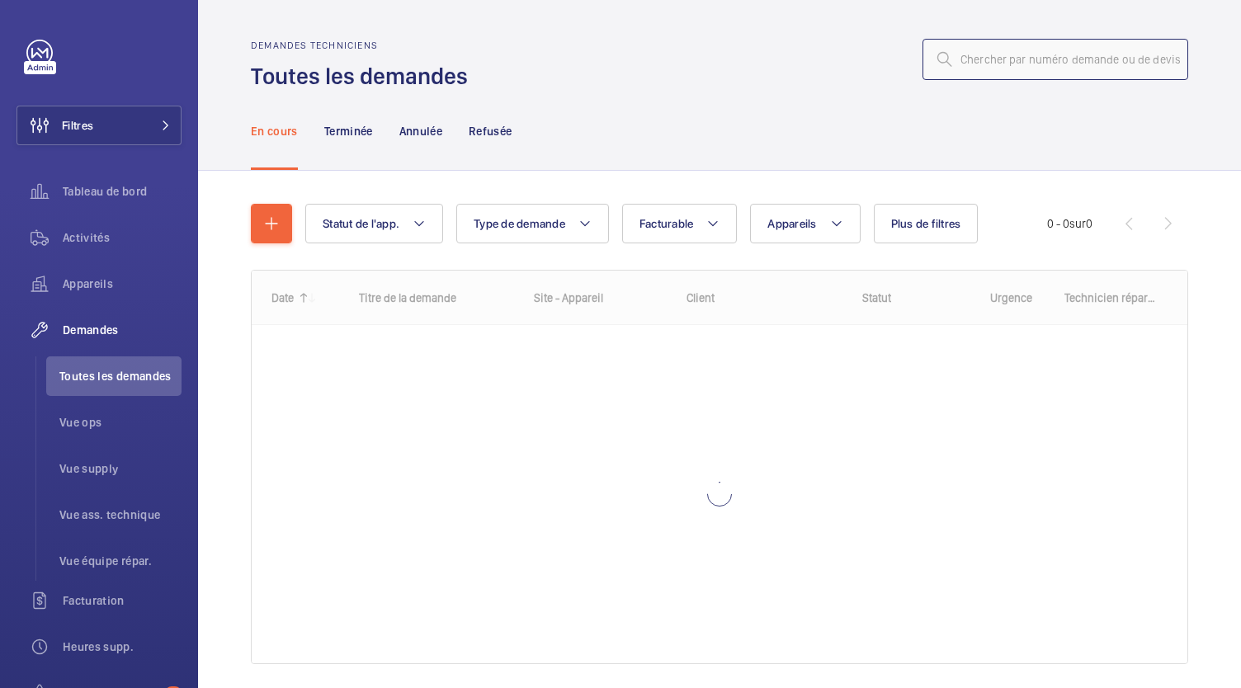
click at [1017, 60] on input "text" at bounding box center [1055, 59] width 266 height 41
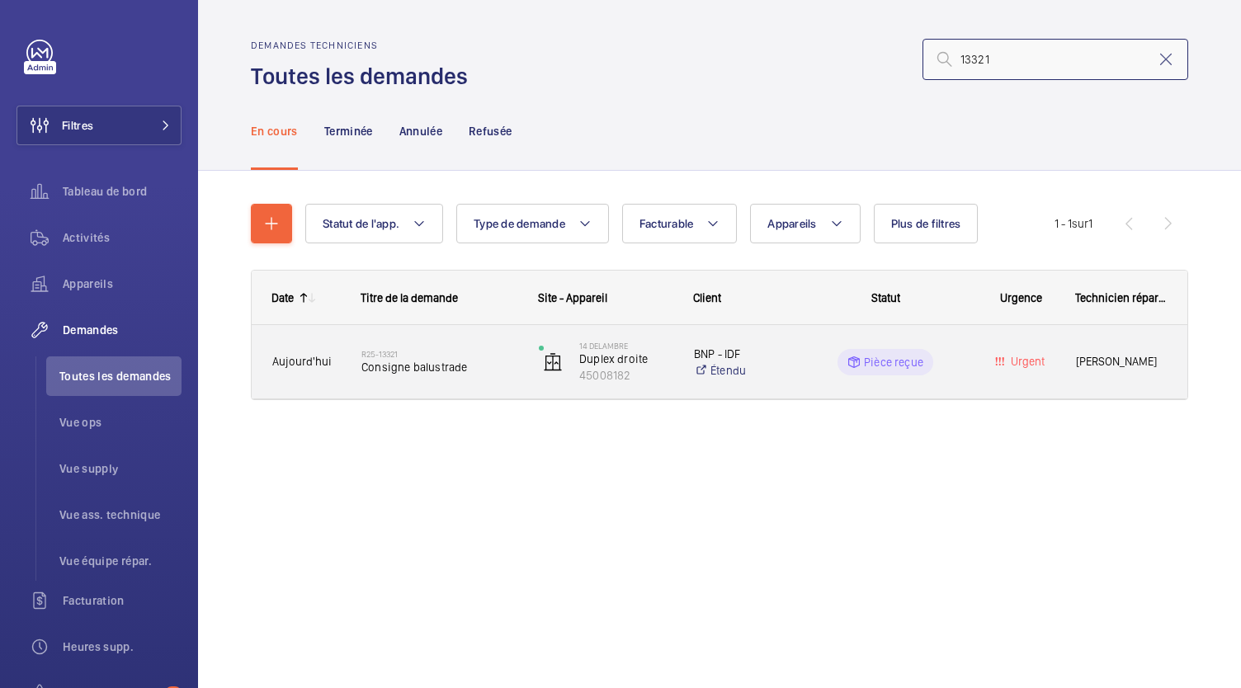
type input "13321"
click at [415, 355] on h2 "R25-13321" at bounding box center [439, 354] width 156 height 10
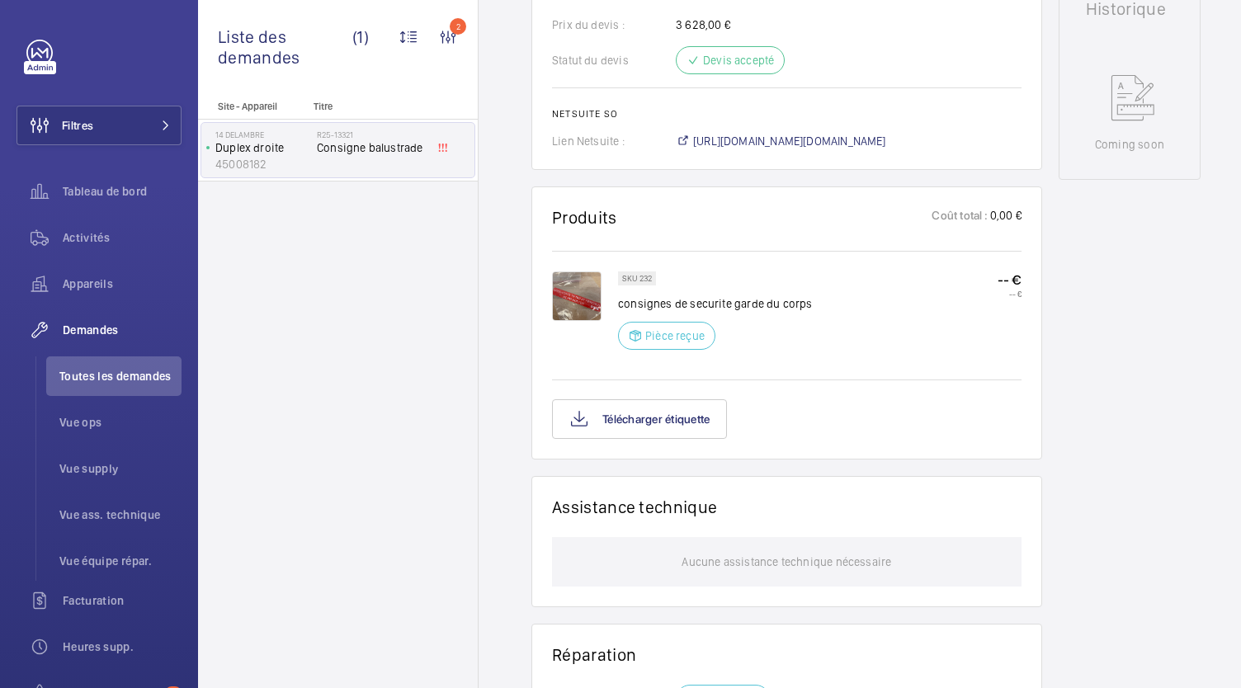
scroll to position [786, 0]
click at [822, 133] on span "[URL][DOMAIN_NAME][DOMAIN_NAME]" at bounding box center [789, 140] width 193 height 16
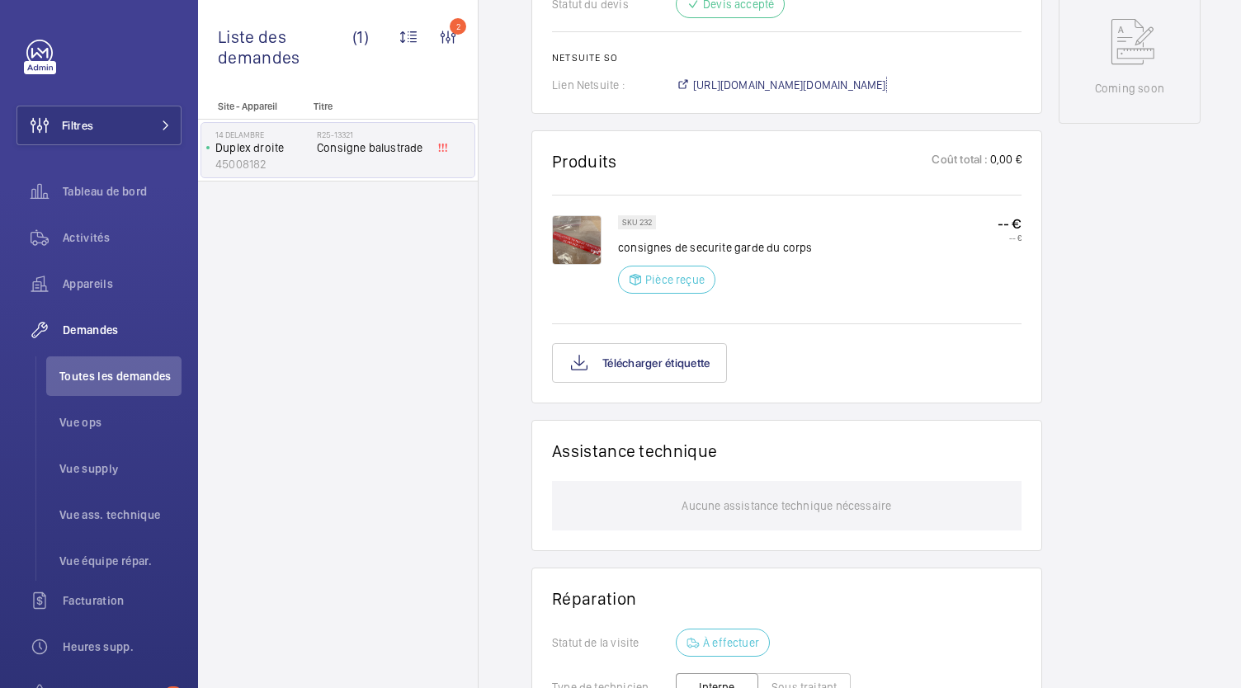
scroll to position [838, 0]
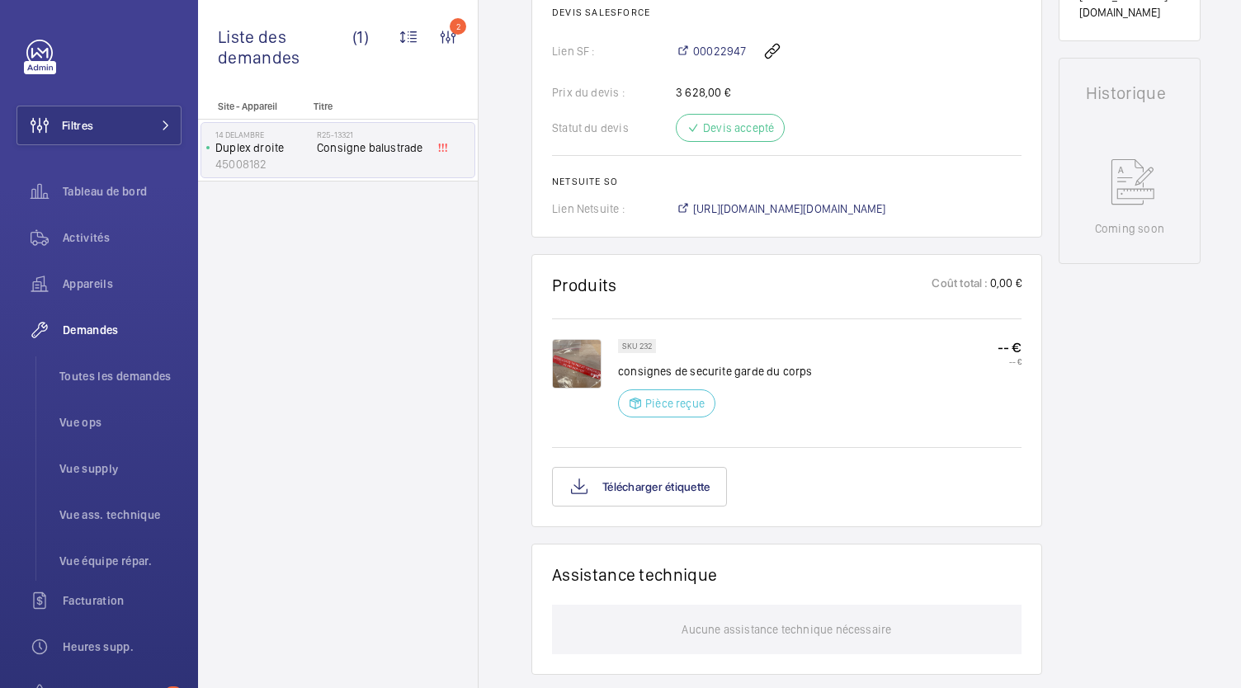
scroll to position [660, 0]
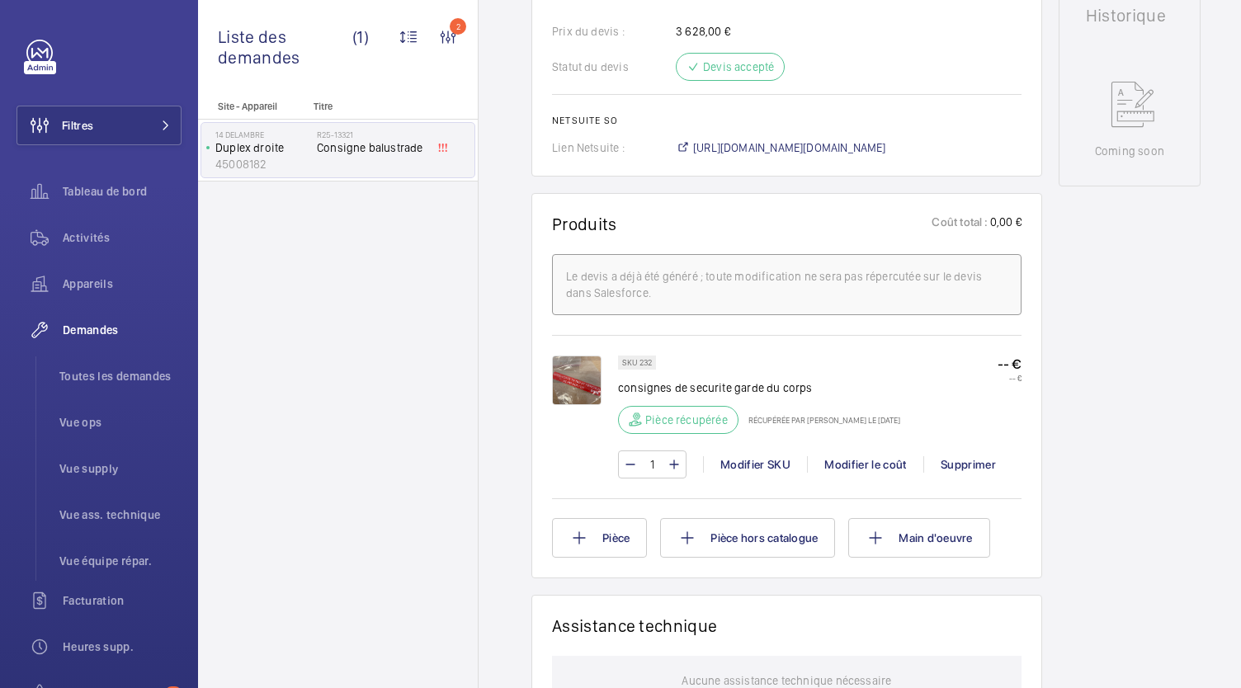
scroll to position [779, 0]
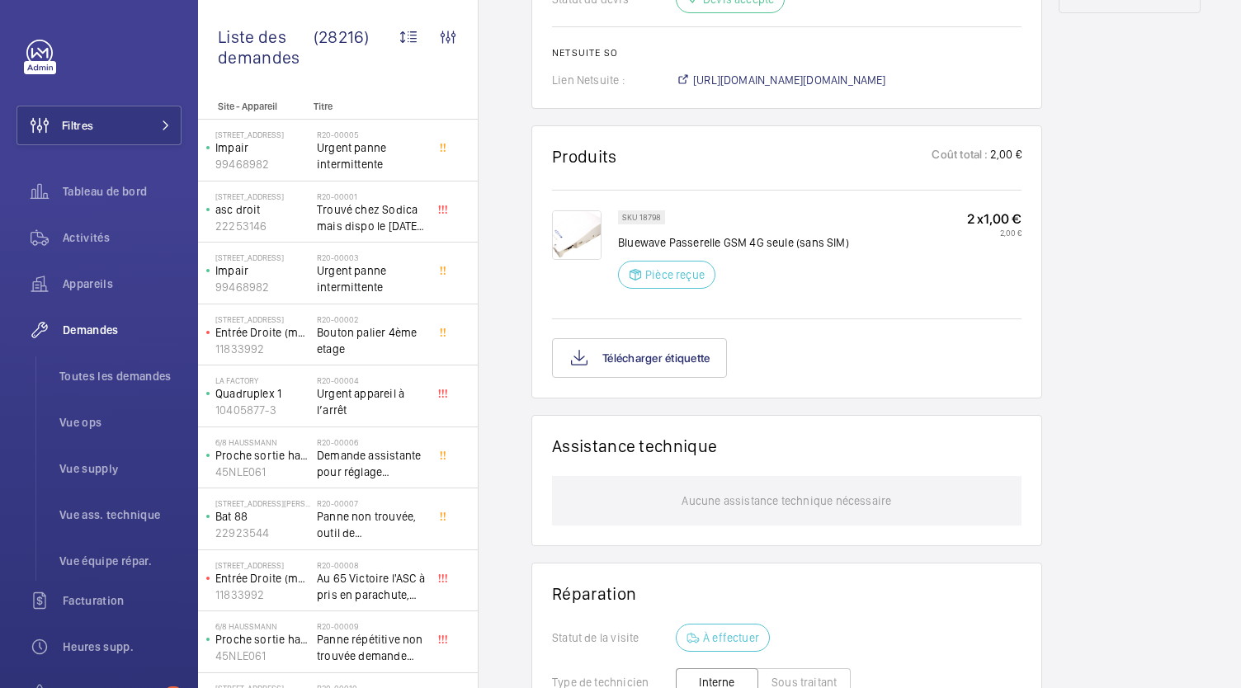
scroll to position [972, 0]
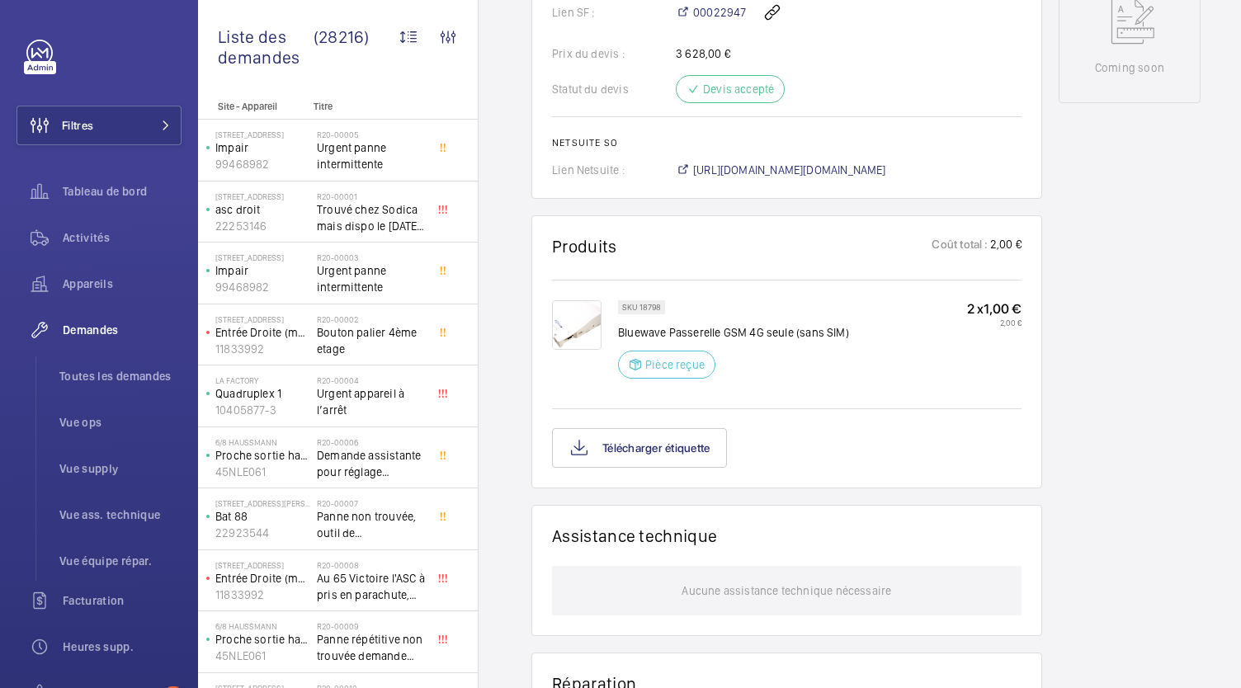
scroll to position [861, 0]
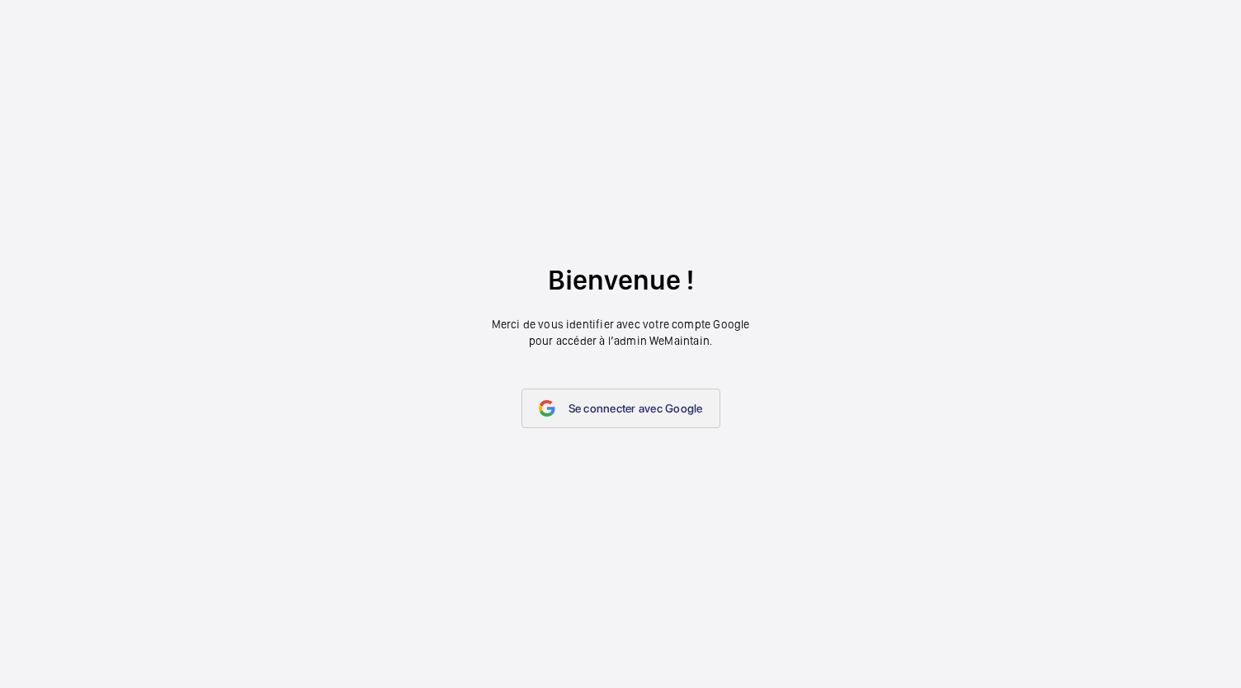
click at [614, 402] on span "Se connecter avec Google" at bounding box center [635, 408] width 134 height 13
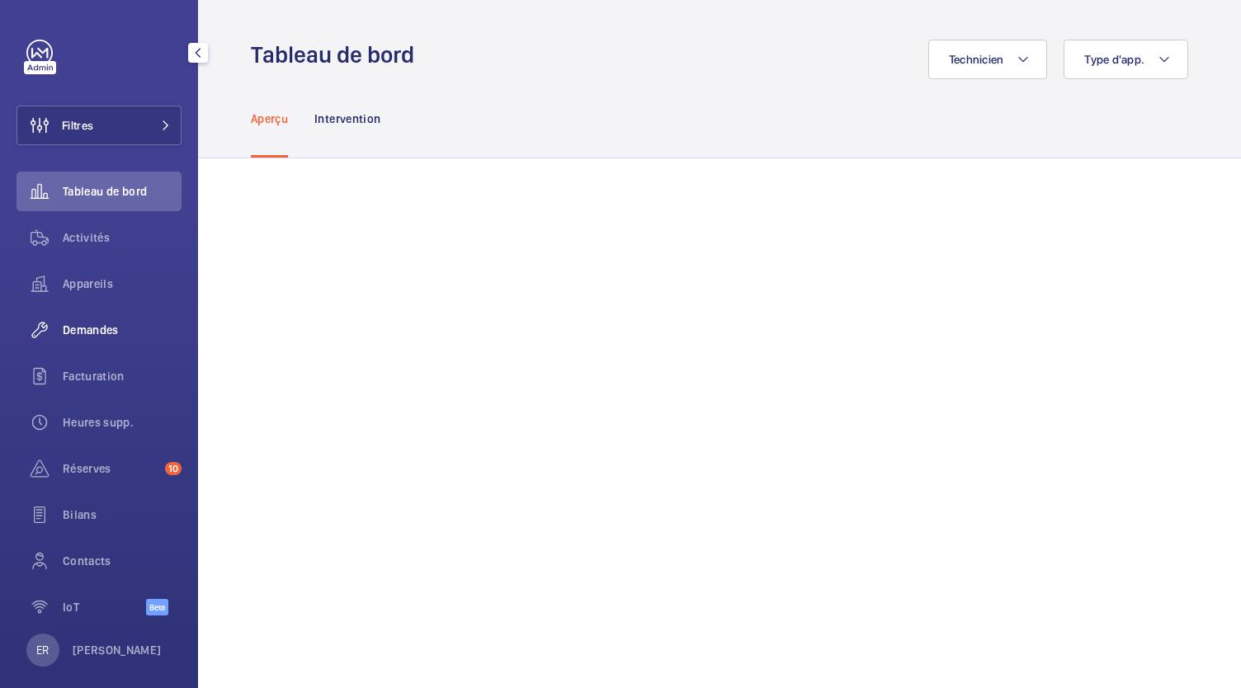
click at [84, 336] on span "Demandes" at bounding box center [122, 330] width 119 height 16
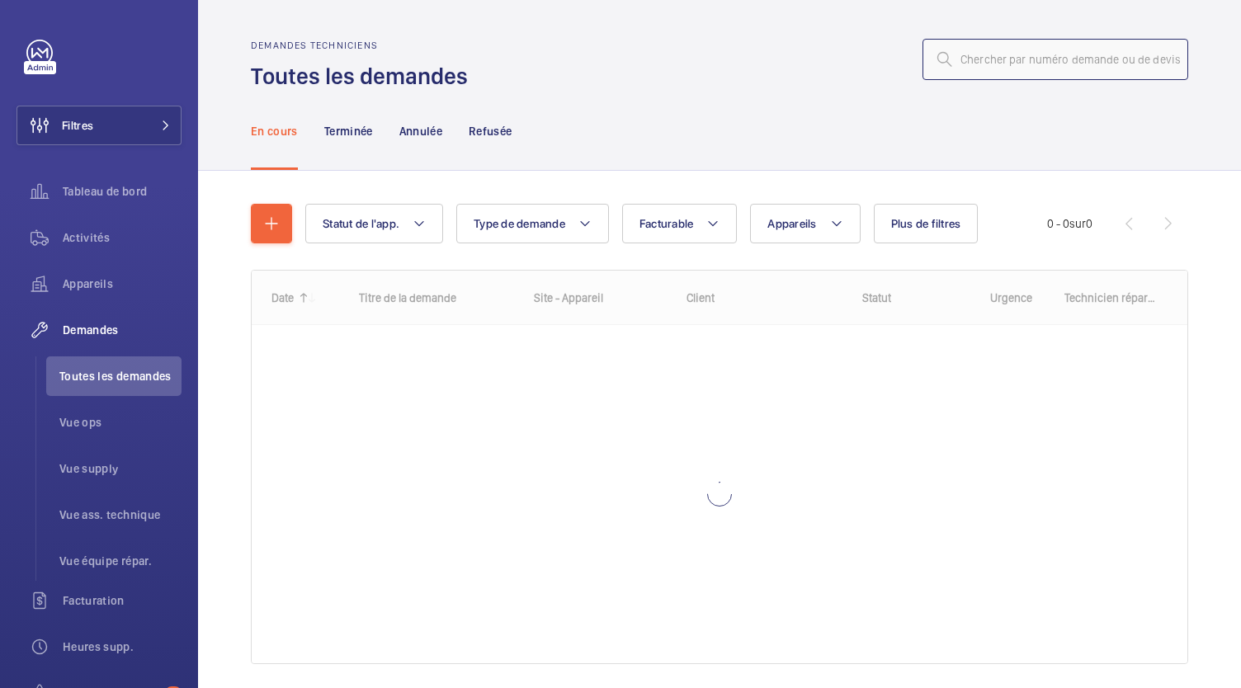
click at [988, 67] on input "text" at bounding box center [1055, 59] width 266 height 41
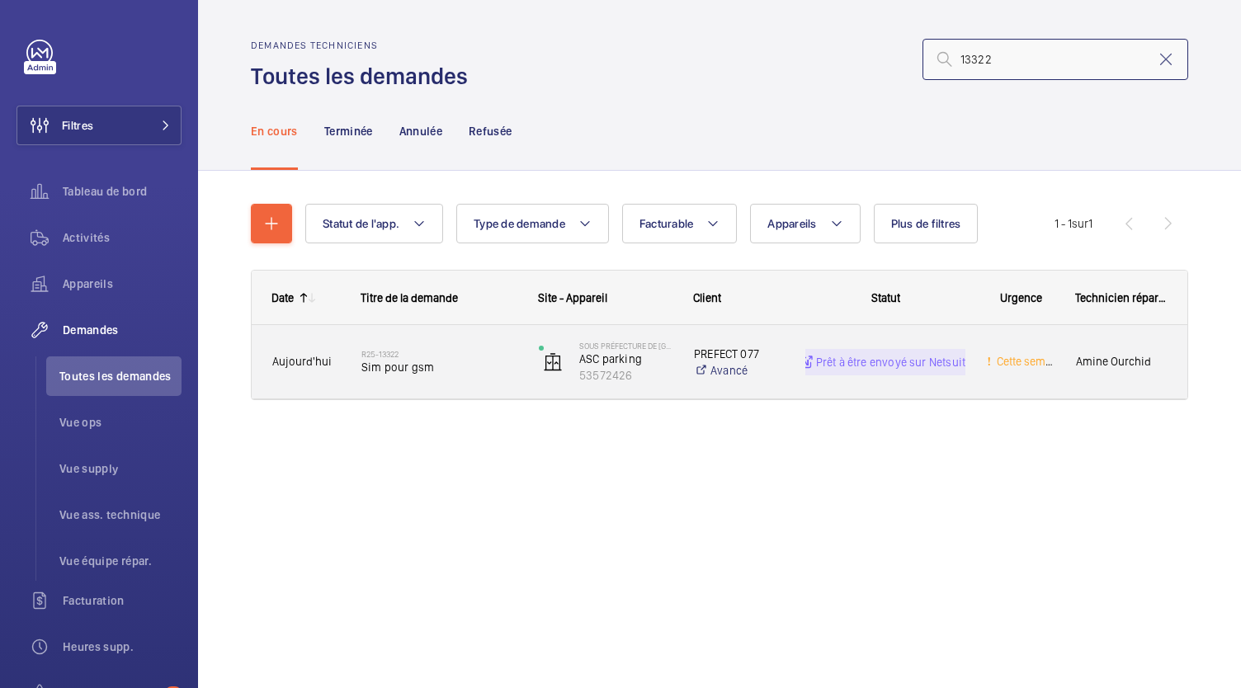
type input "13322"
click at [477, 365] on span "Sim pour gsm" at bounding box center [439, 367] width 156 height 16
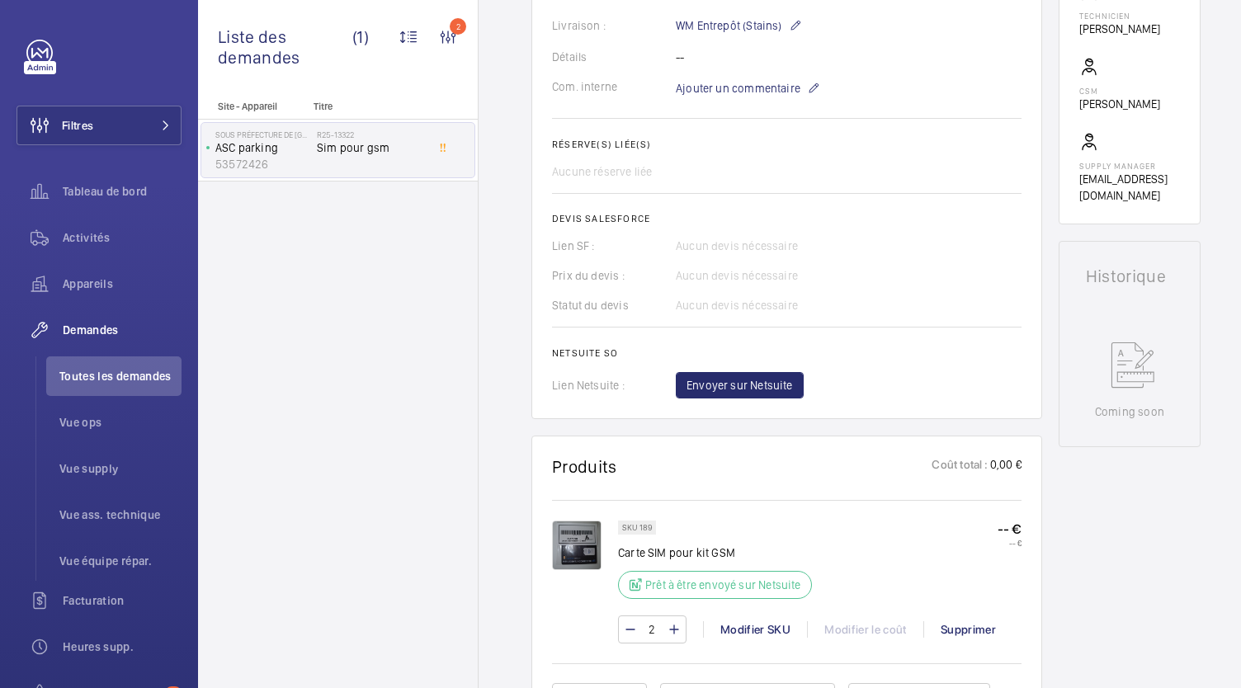
scroll to position [512, 0]
click at [734, 381] on span "Envoyer sur Netsuite" at bounding box center [739, 384] width 106 height 16
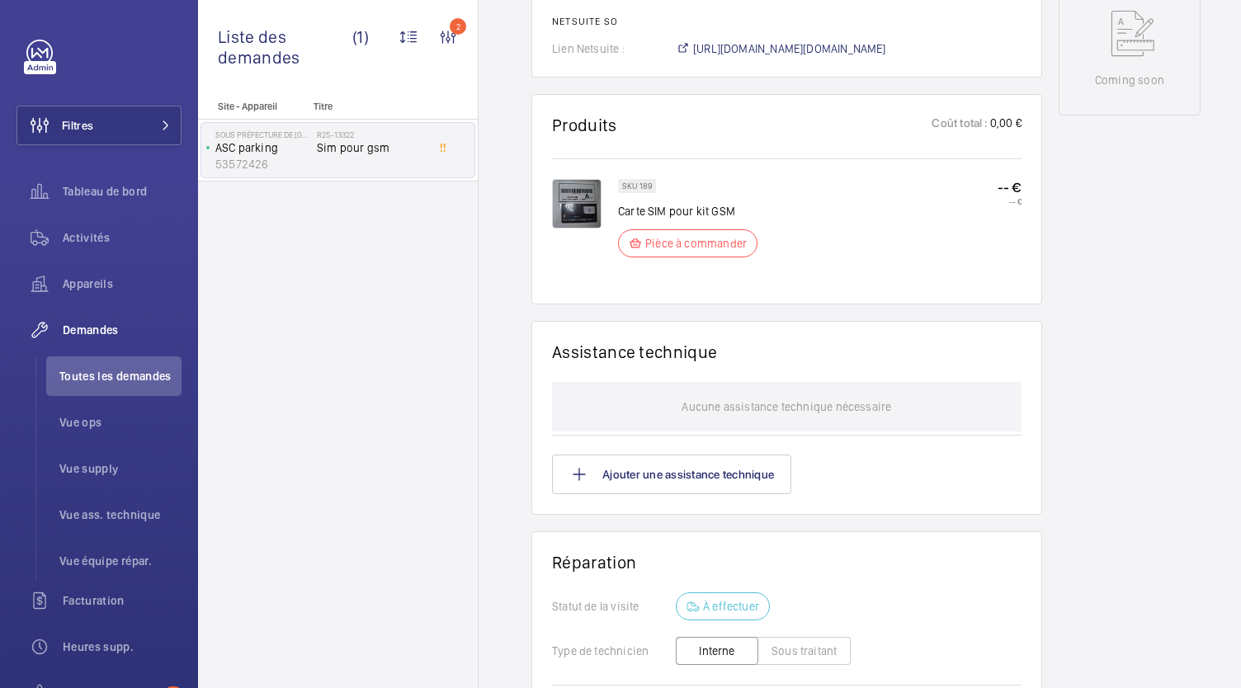
scroll to position [698, 0]
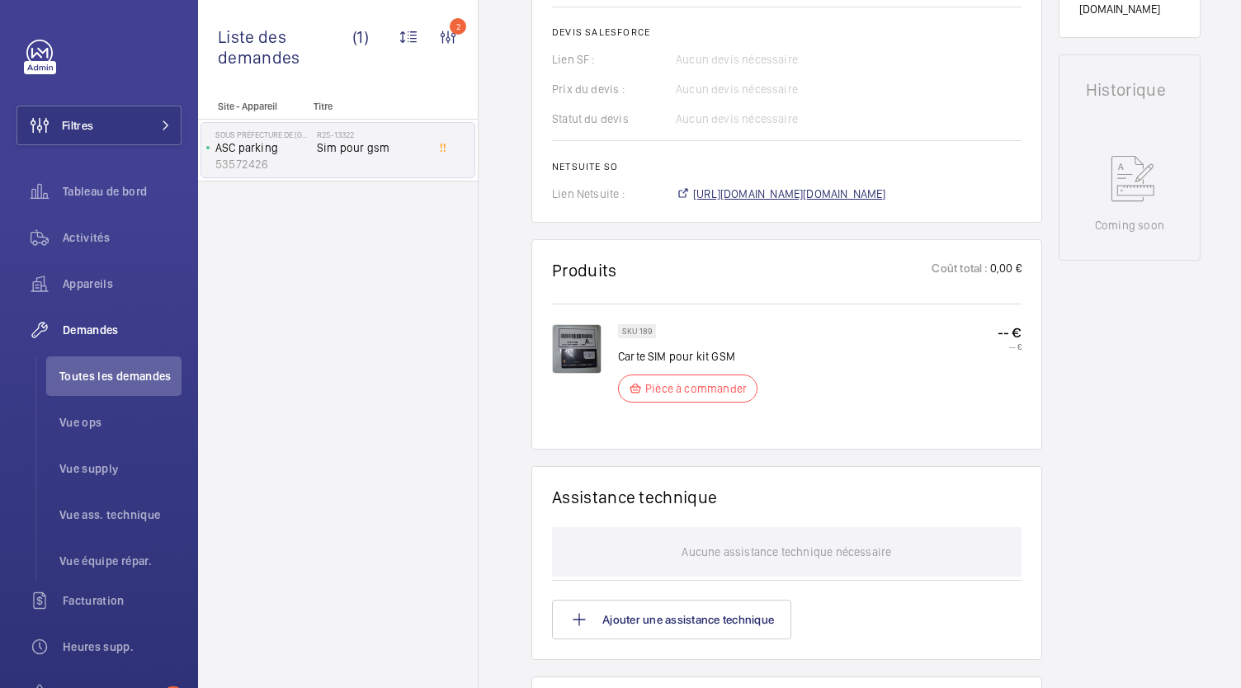
click at [794, 194] on span "[URL][DOMAIN_NAME][DOMAIN_NAME]" at bounding box center [789, 194] width 193 height 16
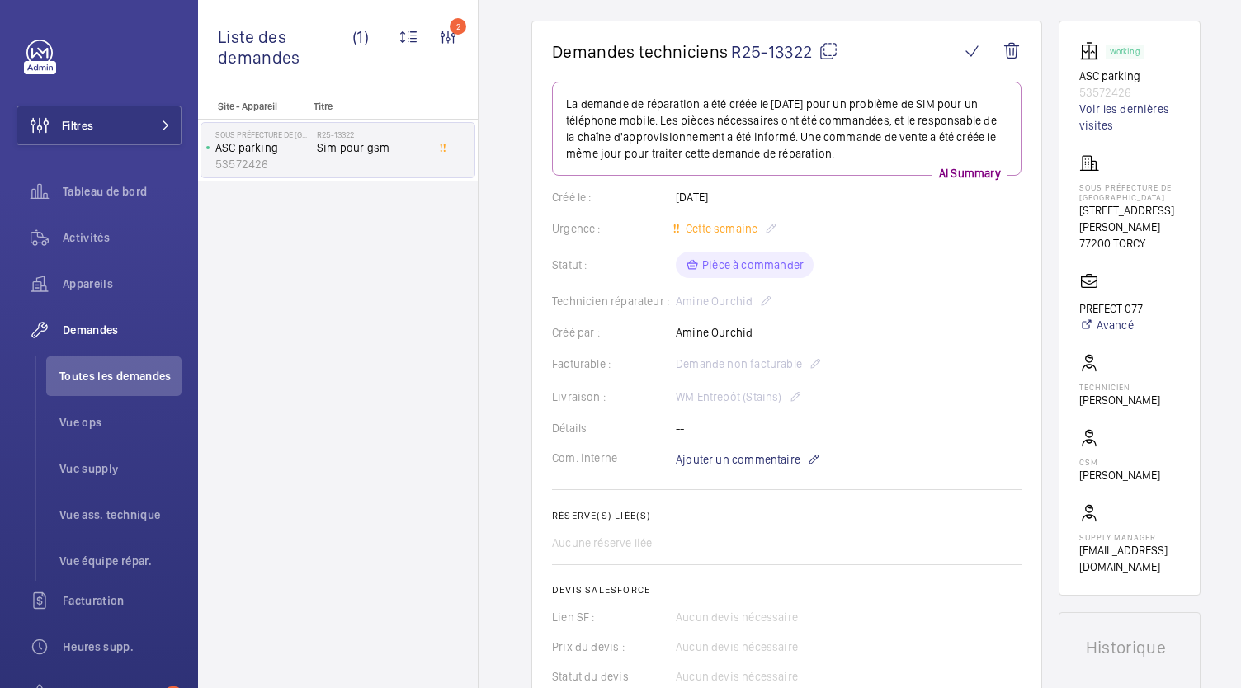
scroll to position [0, 0]
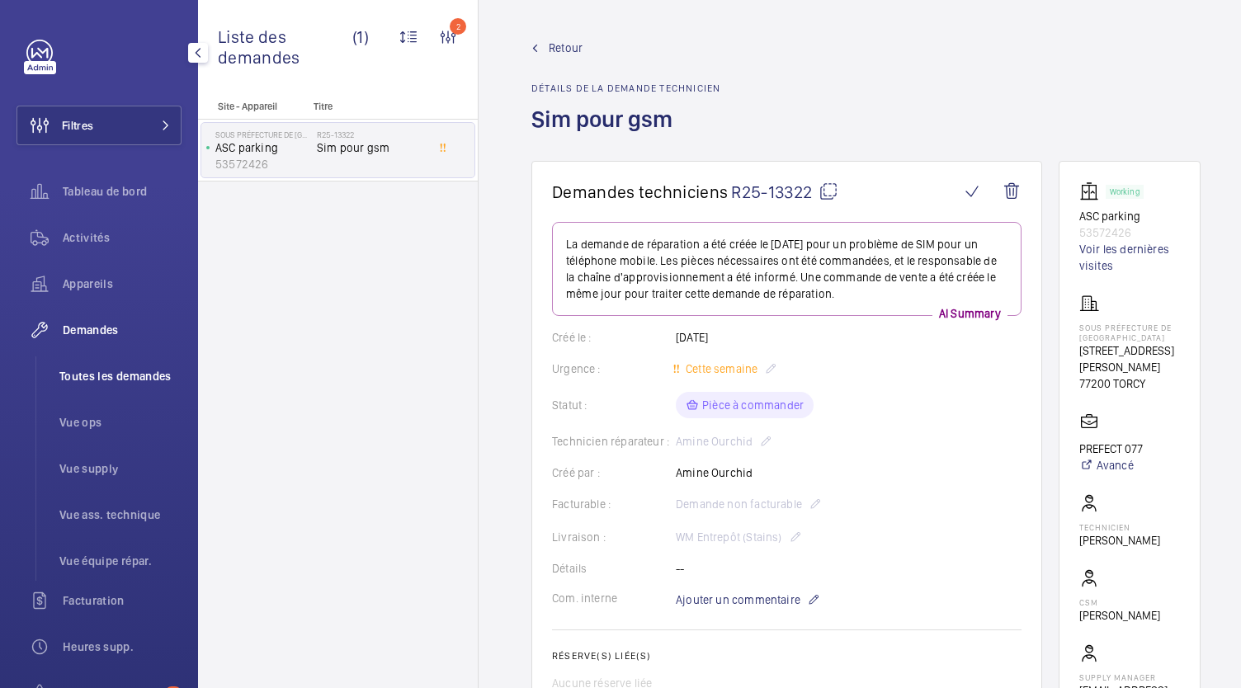
click at [144, 386] on li "Toutes les demandes" at bounding box center [113, 376] width 135 height 40
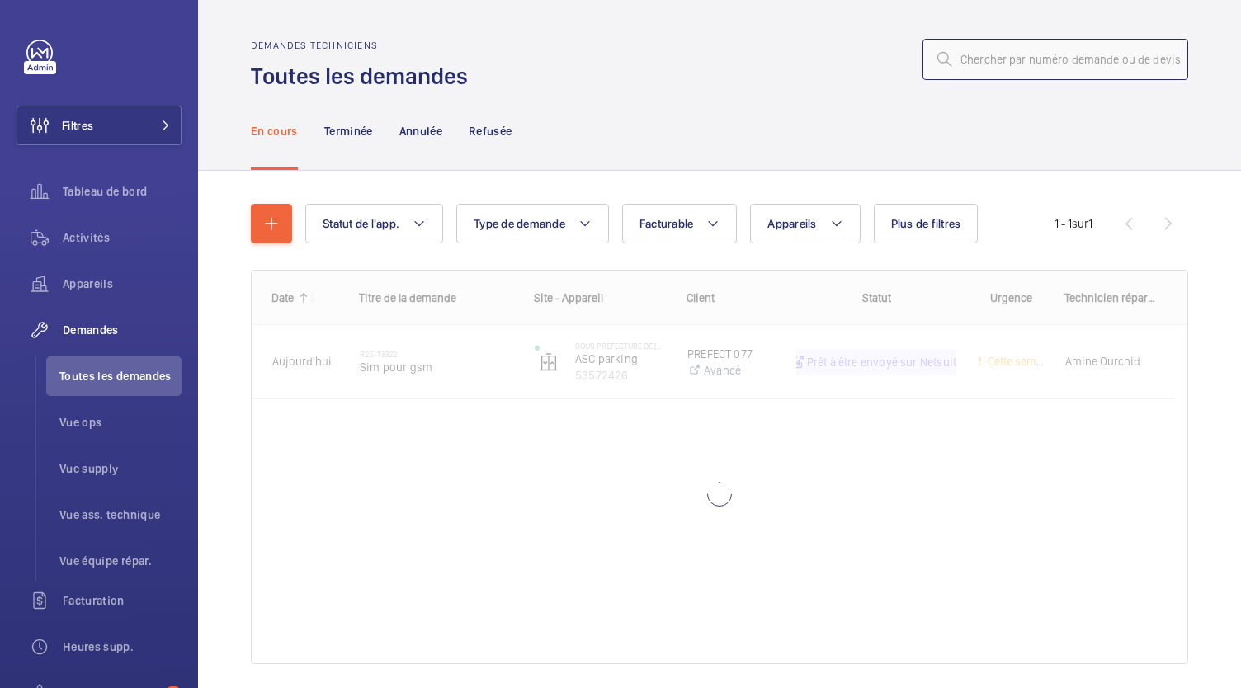
click at [976, 57] on input "text" at bounding box center [1055, 59] width 266 height 41
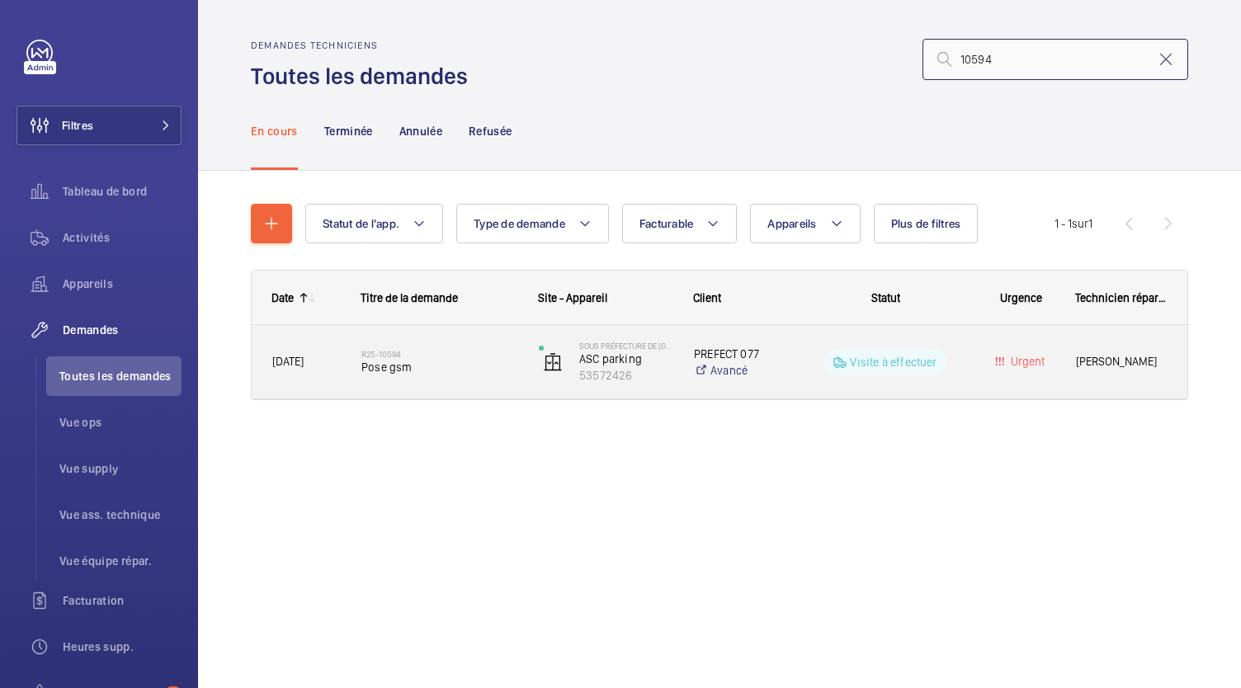
type input "10594"
click at [391, 346] on div "R25-10594 Pose gsm" at bounding box center [439, 362] width 156 height 48
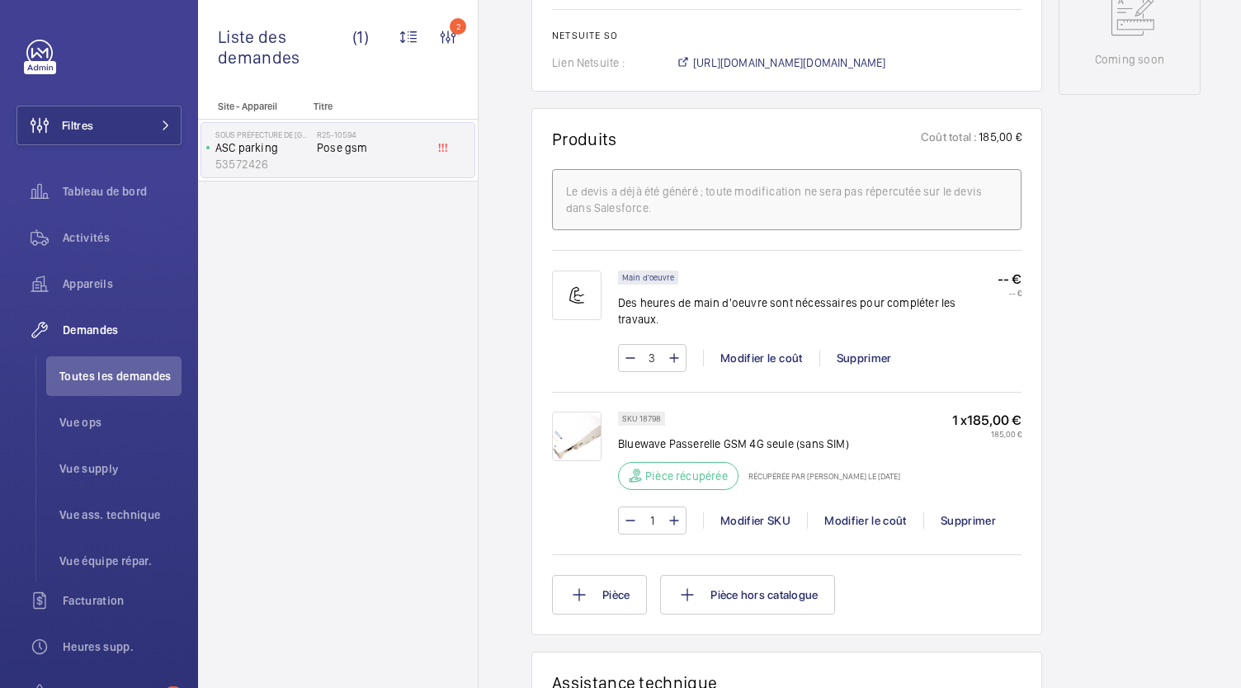
scroll to position [723, 0]
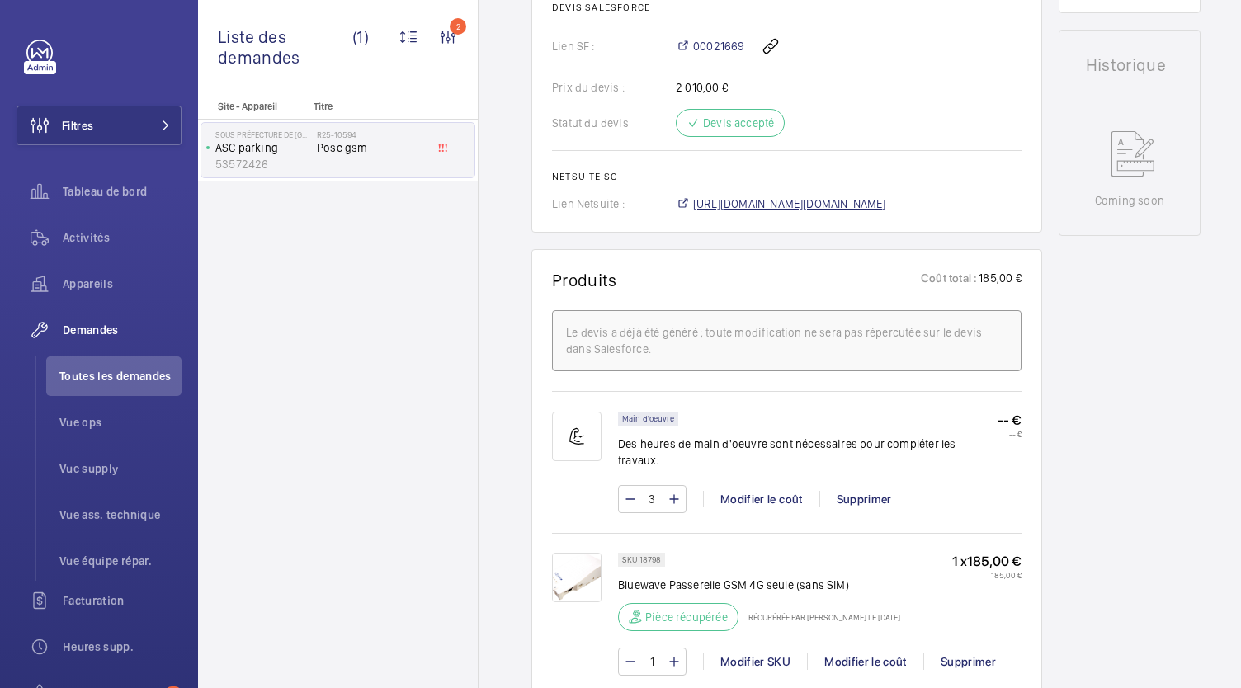
click at [761, 200] on span "https://6461500.app.netsuite.com/app/accounting/transactions/salesord.nl?id=305…" at bounding box center [789, 203] width 193 height 16
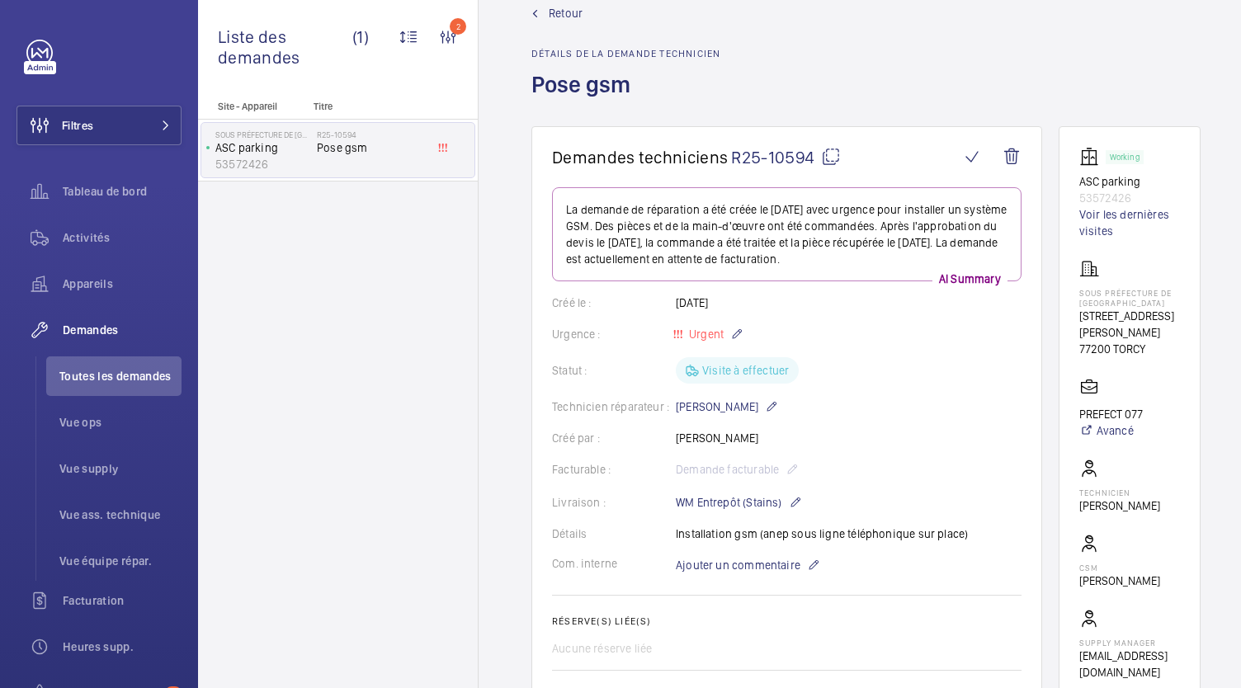
scroll to position [0, 0]
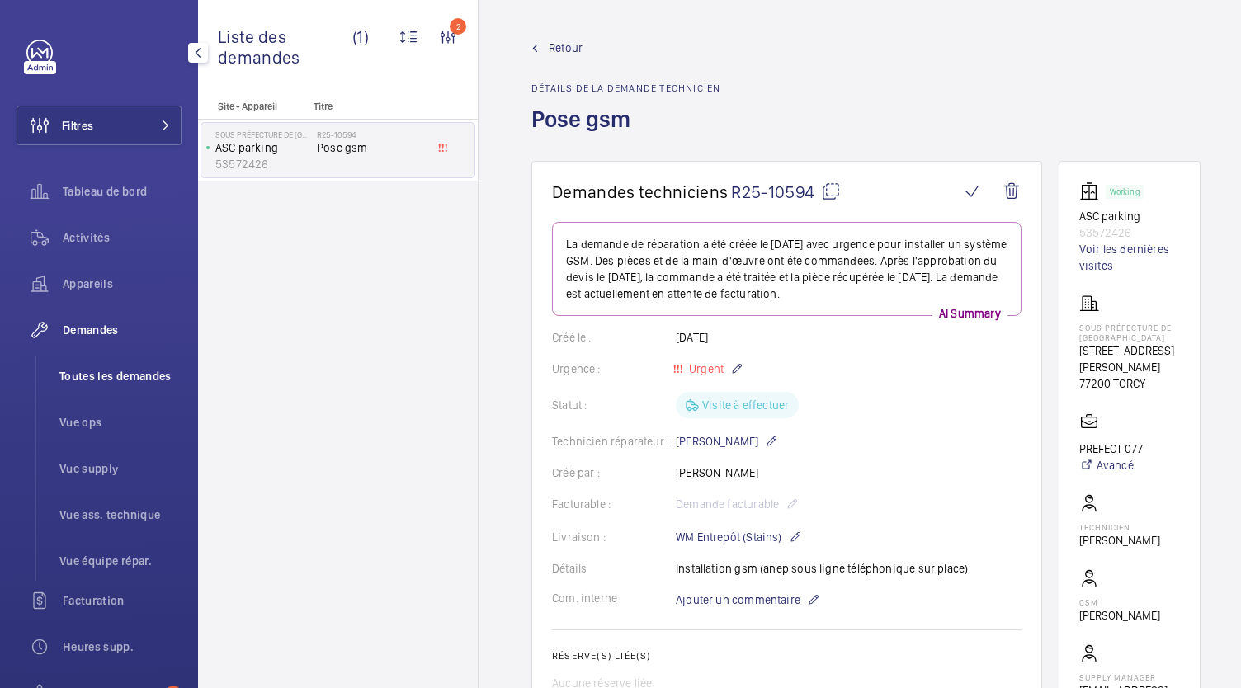
click at [107, 380] on span "Toutes les demandes" at bounding box center [120, 376] width 122 height 16
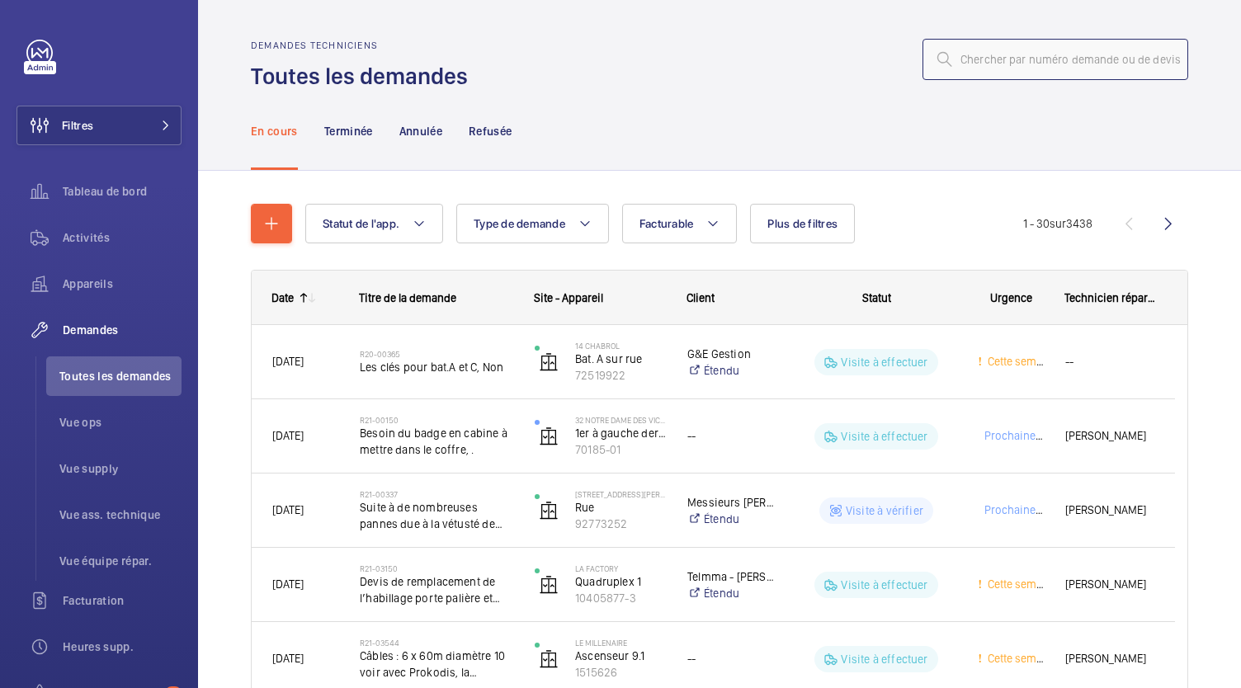
click at [981, 52] on input "text" at bounding box center [1055, 59] width 266 height 41
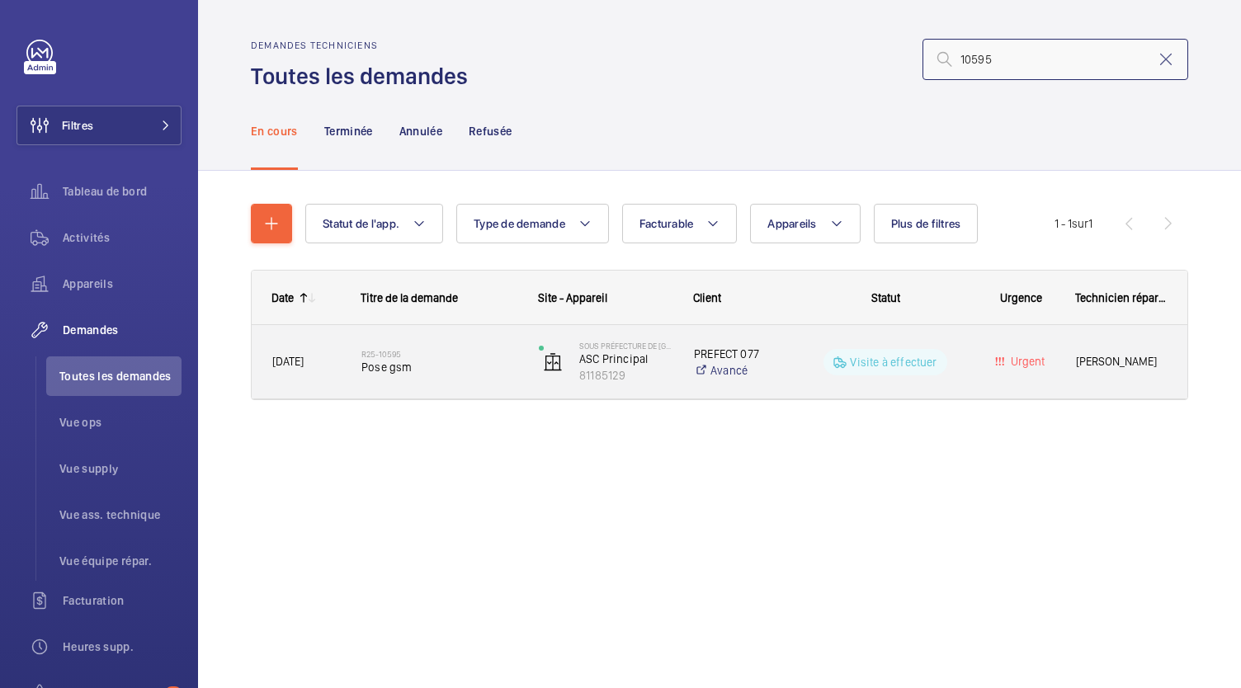
type input "10595"
click at [383, 369] on span "Pose gsm" at bounding box center [439, 367] width 156 height 16
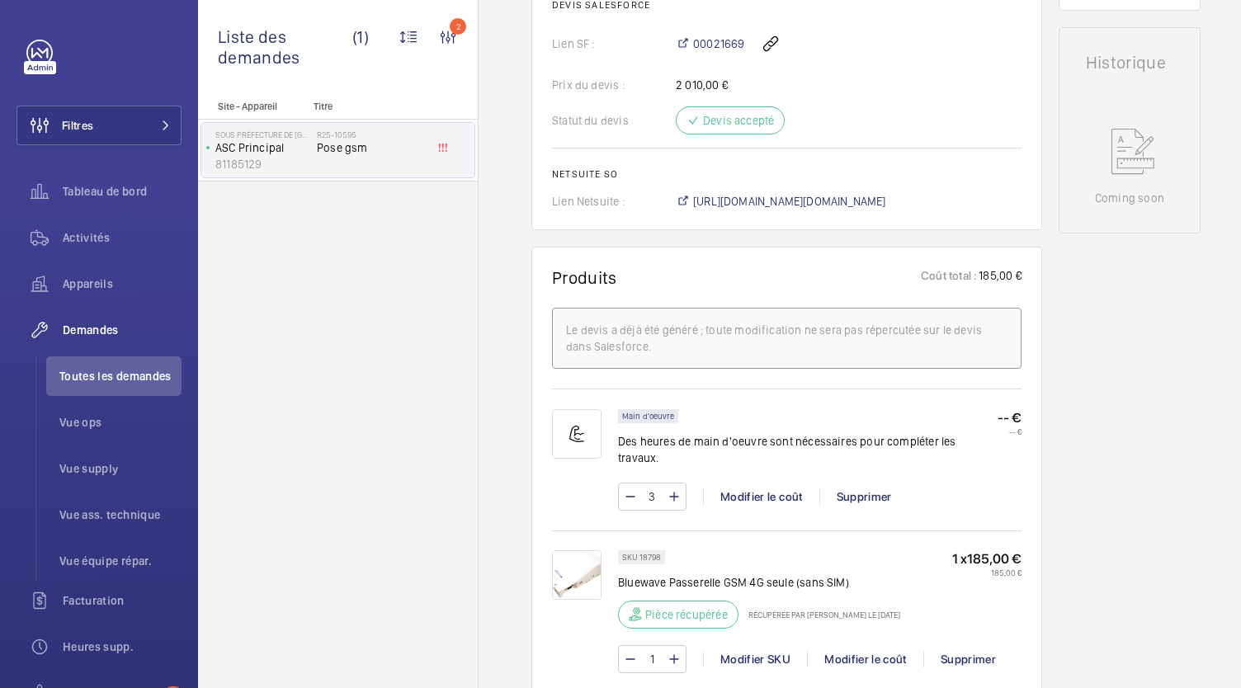
scroll to position [706, 0]
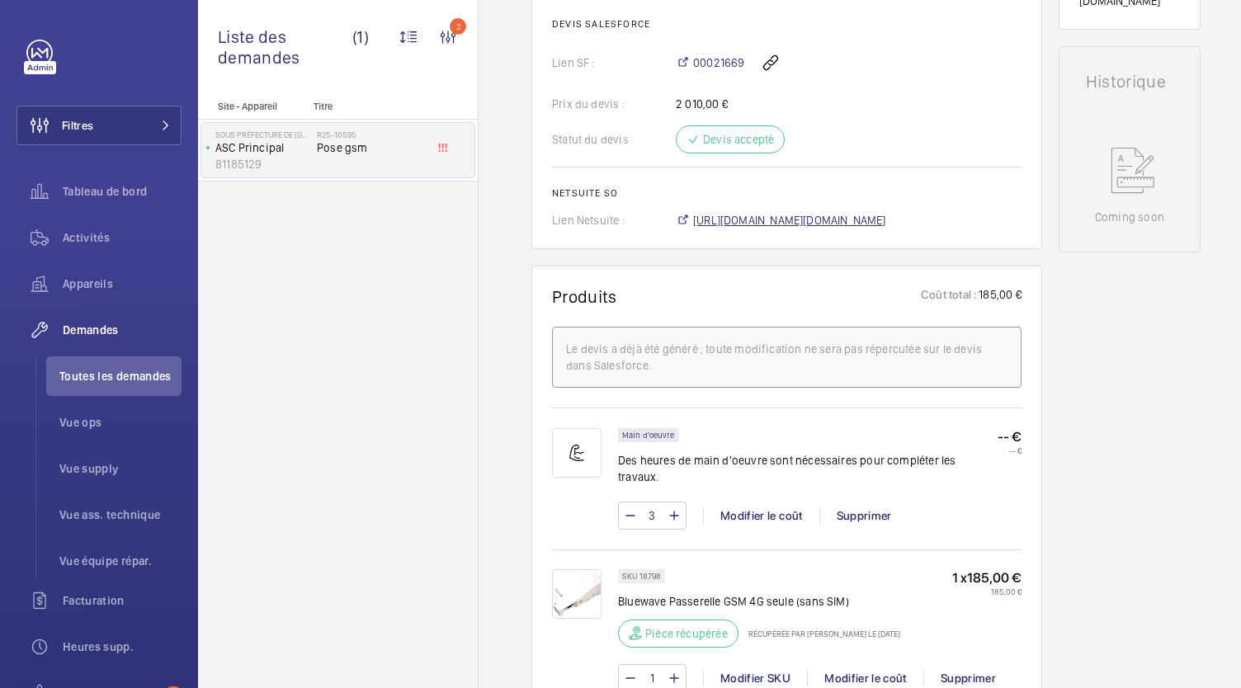
click at [763, 212] on span "https://6461500.app.netsuite.com/app/accounting/transactions/salesord.nl?id=305…" at bounding box center [789, 220] width 193 height 16
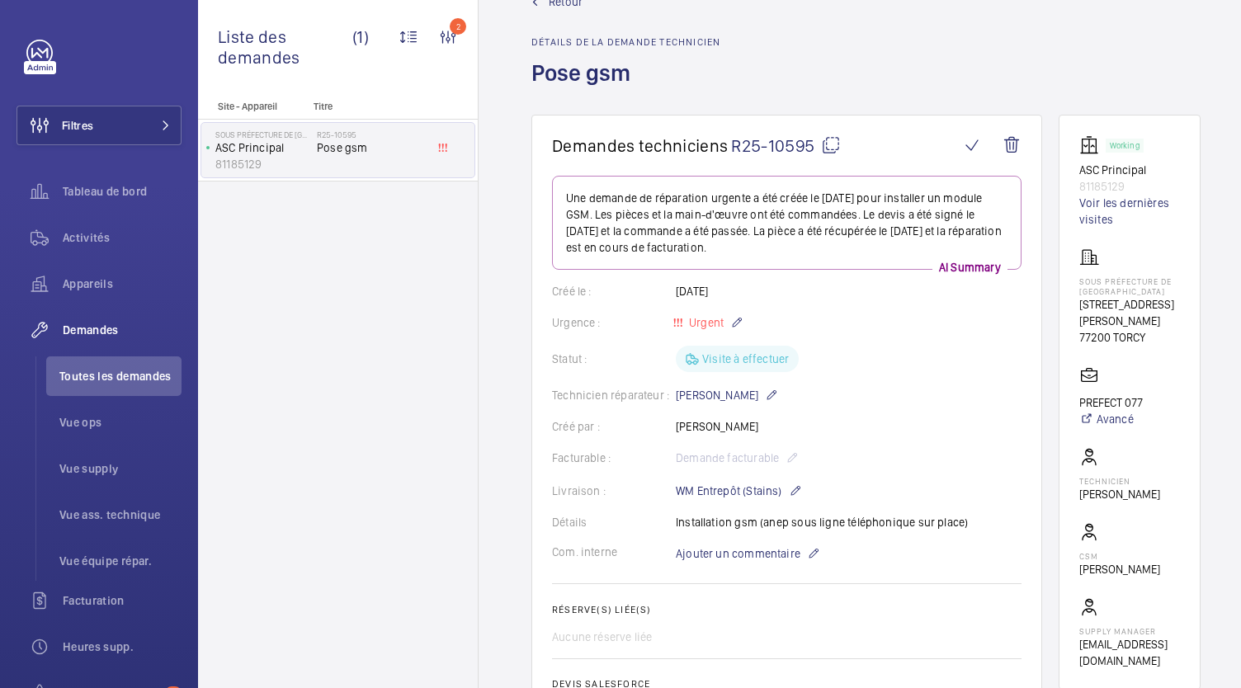
scroll to position [0, 0]
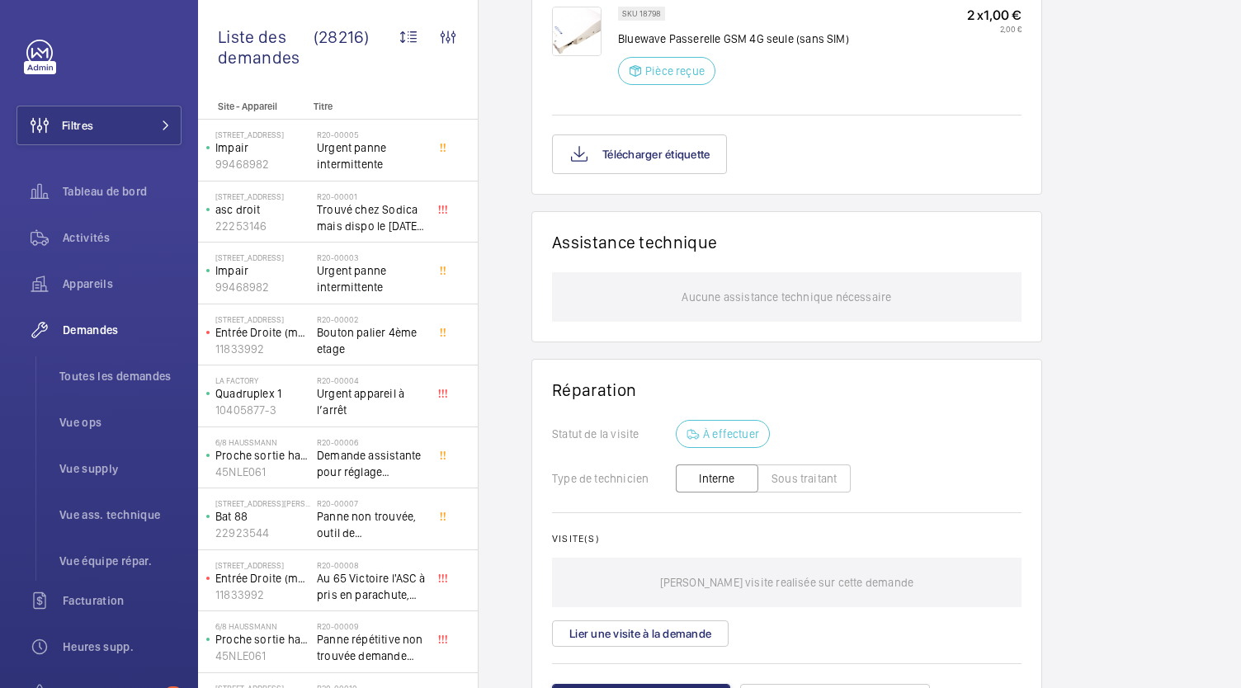
scroll to position [1161, 0]
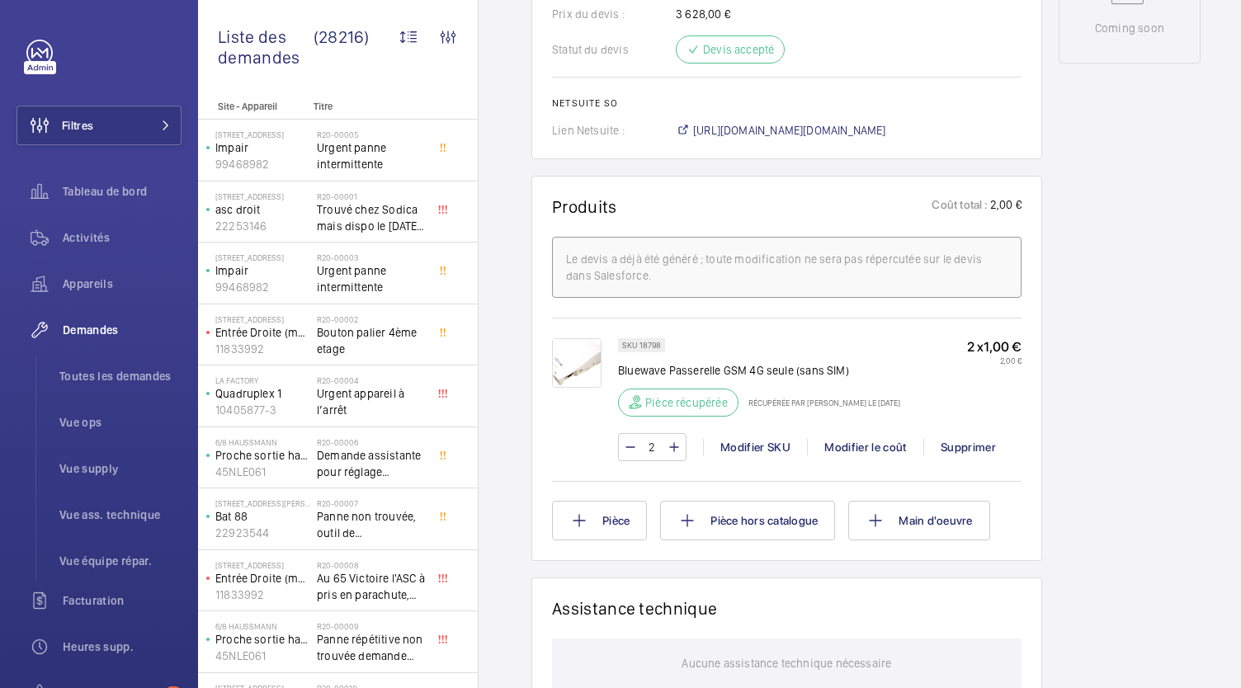
scroll to position [902, 0]
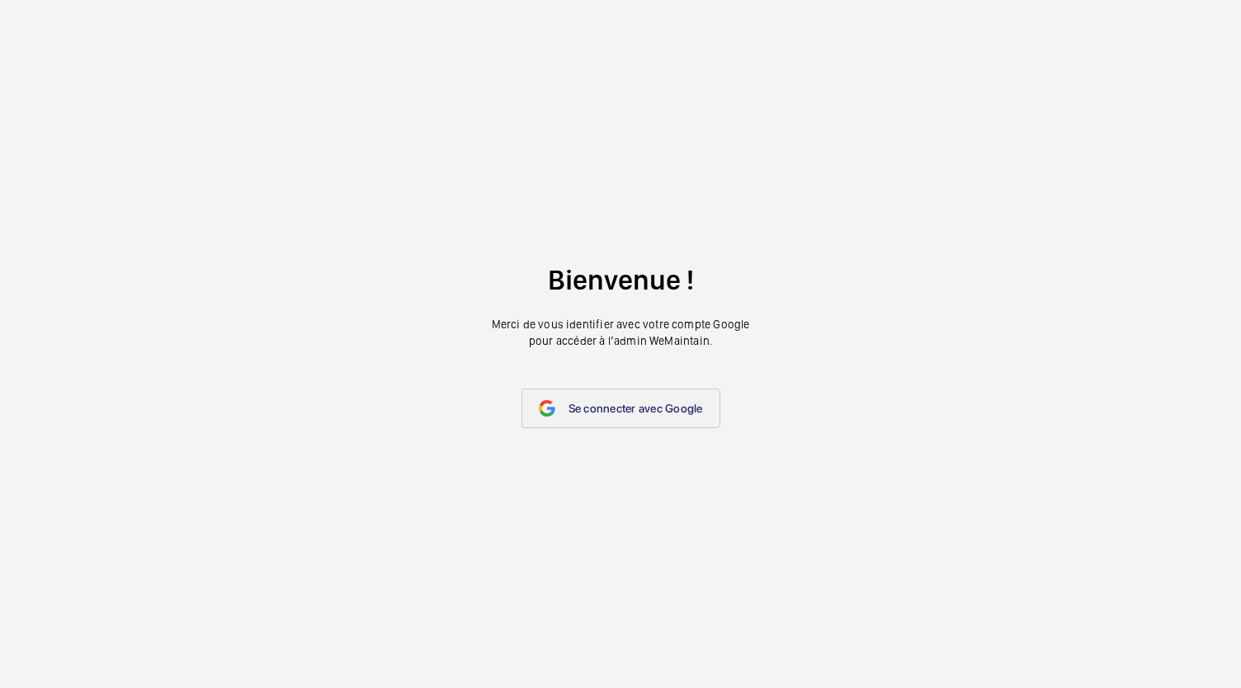
click at [626, 407] on span "Se connecter avec Google" at bounding box center [635, 408] width 134 height 13
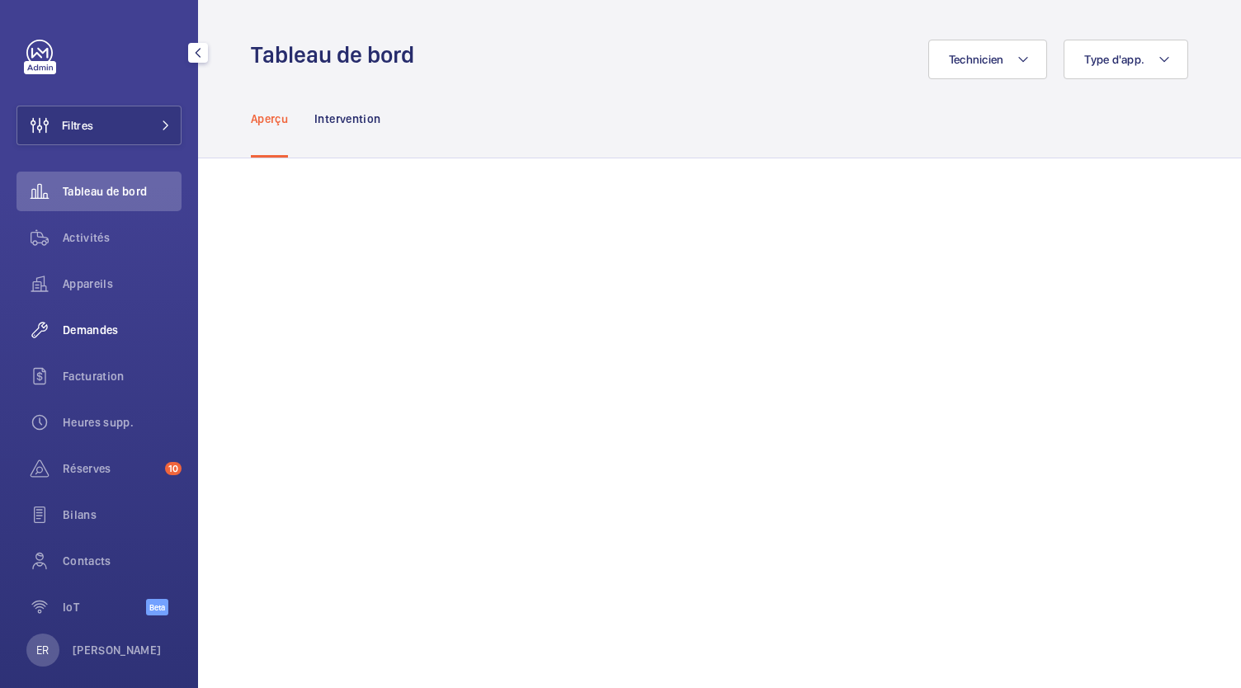
click at [96, 323] on span "Demandes" at bounding box center [122, 330] width 119 height 16
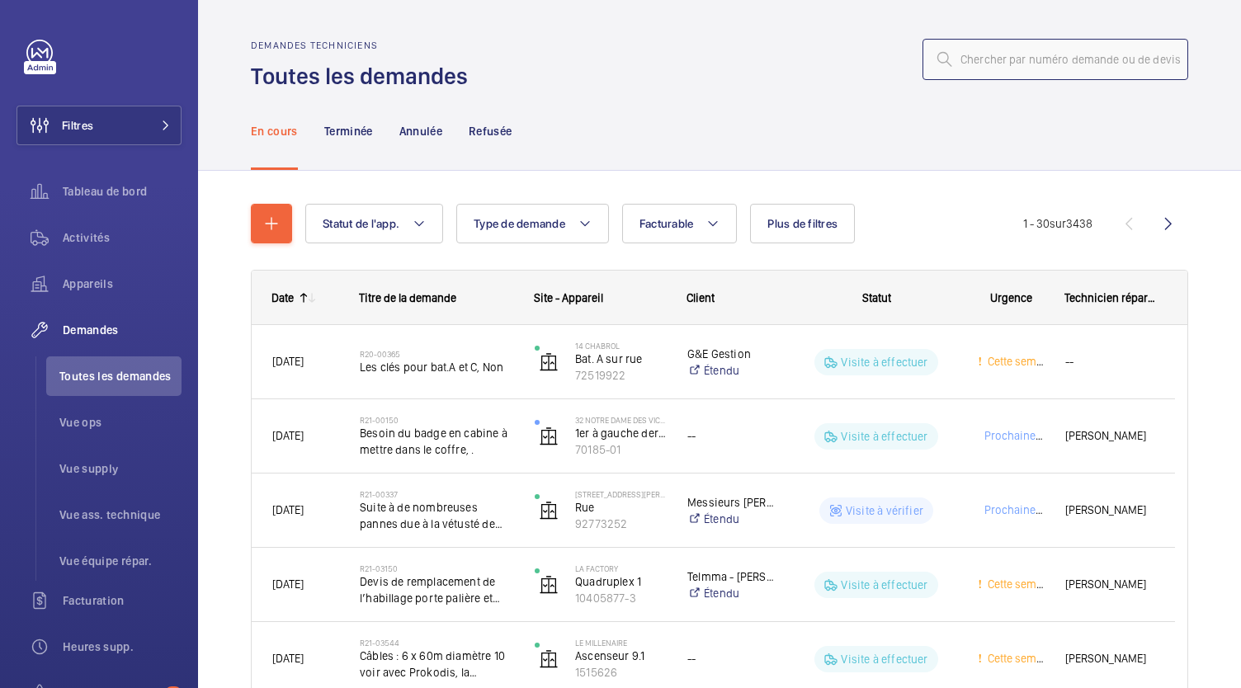
click at [1028, 60] on input "text" at bounding box center [1055, 59] width 266 height 41
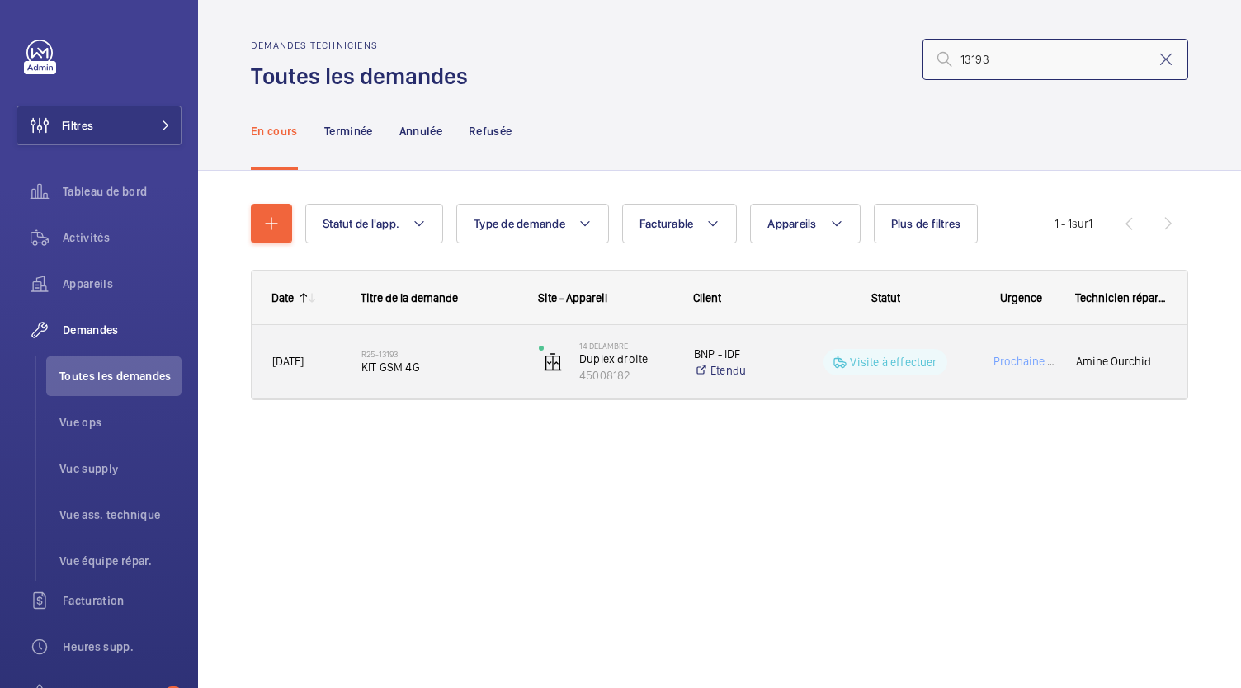
type input "13193"
click at [374, 370] on span "KIT GSM 4G" at bounding box center [439, 367] width 156 height 16
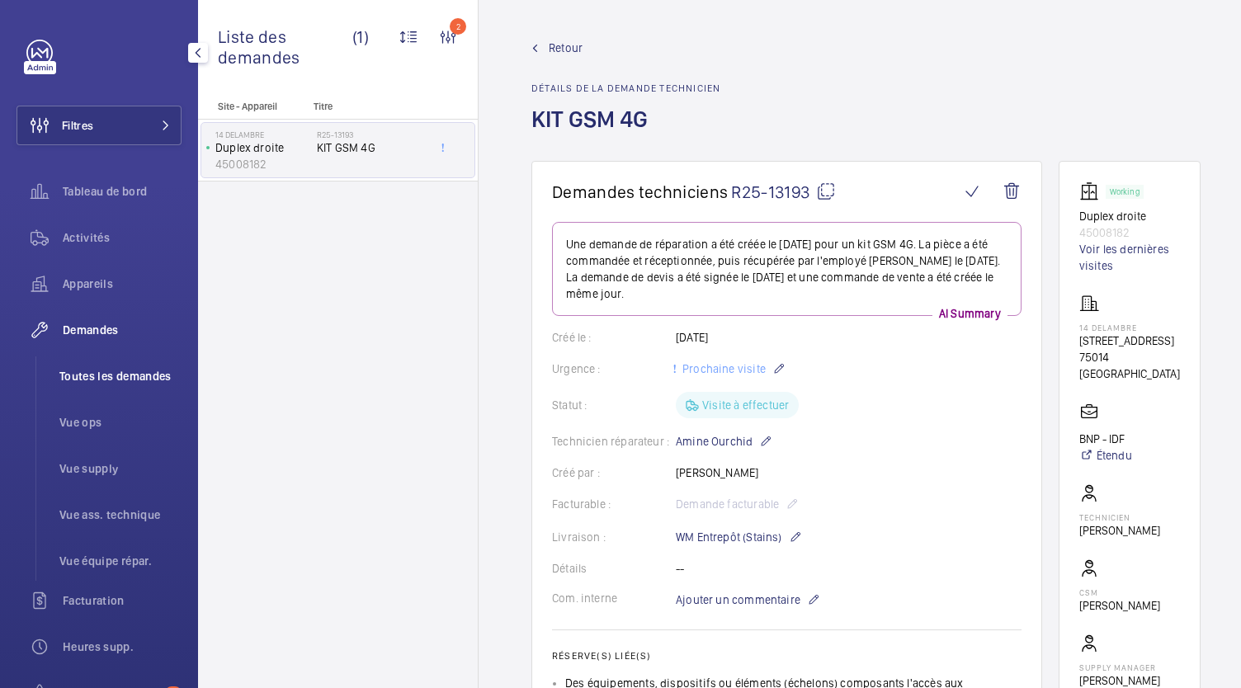
click at [154, 375] on span "Toutes les demandes" at bounding box center [120, 376] width 122 height 16
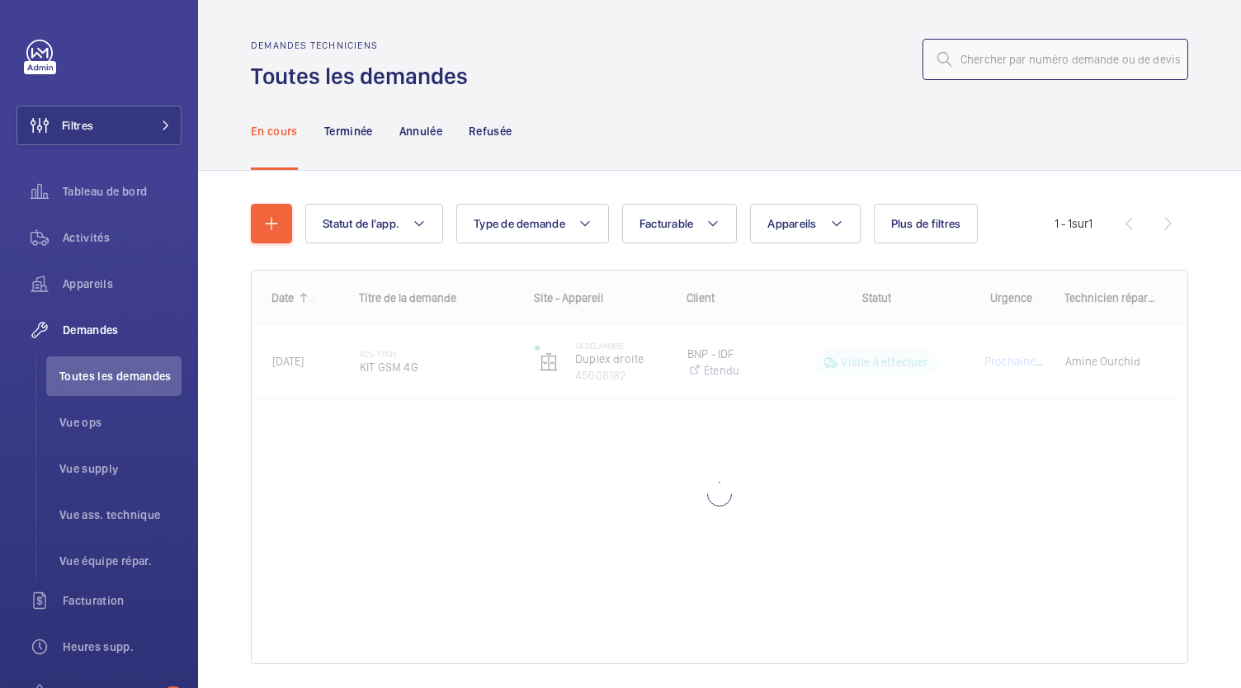
click at [960, 52] on input "text" at bounding box center [1055, 59] width 266 height 41
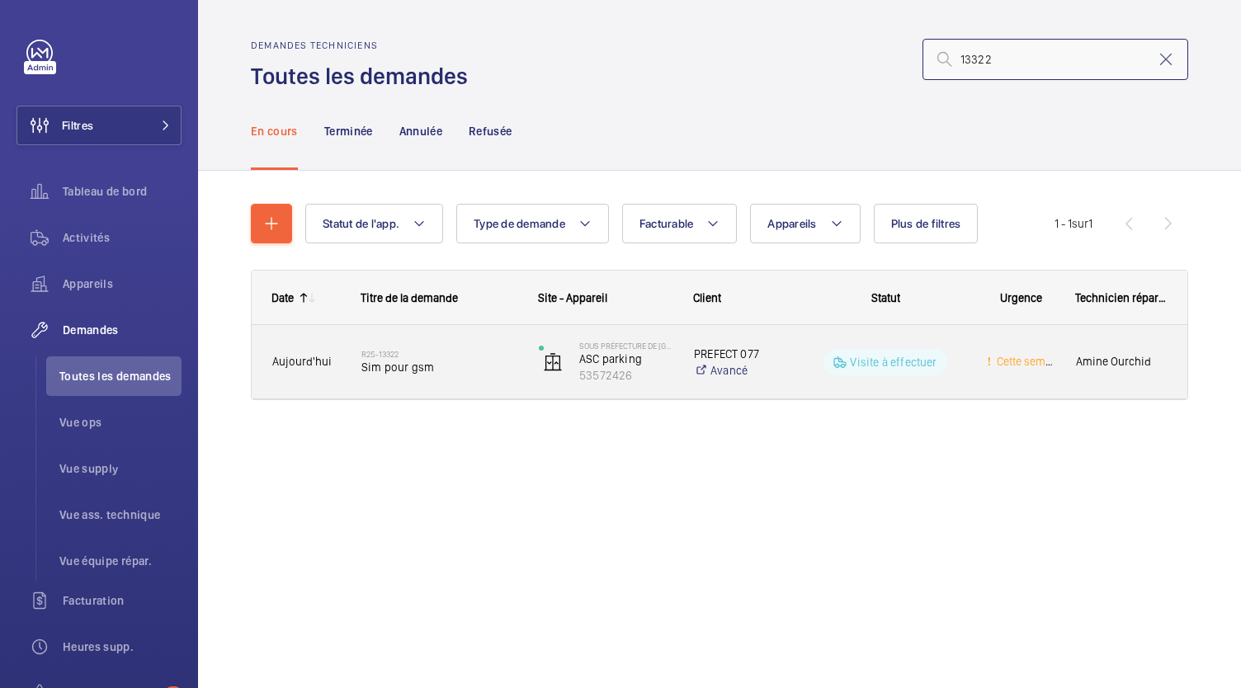
type input "13322"
click at [412, 364] on span "Sim pour gsm" at bounding box center [439, 367] width 156 height 16
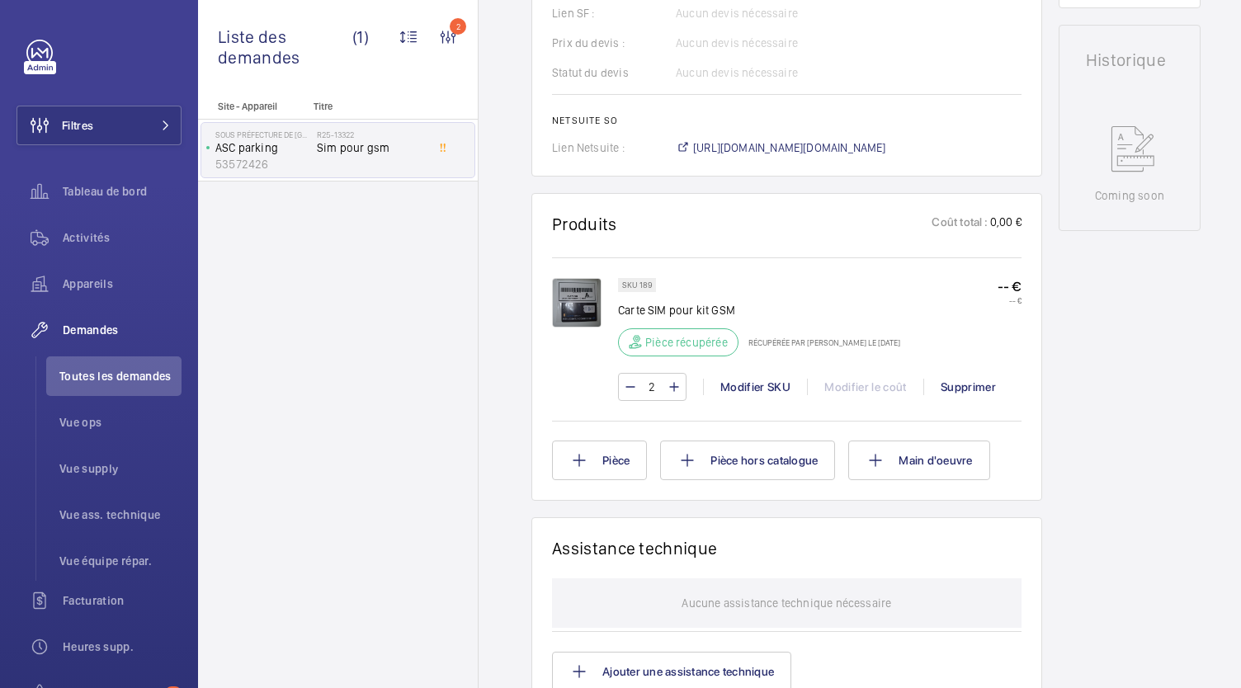
scroll to position [728, 0]
